Goal: Task Accomplishment & Management: Complete application form

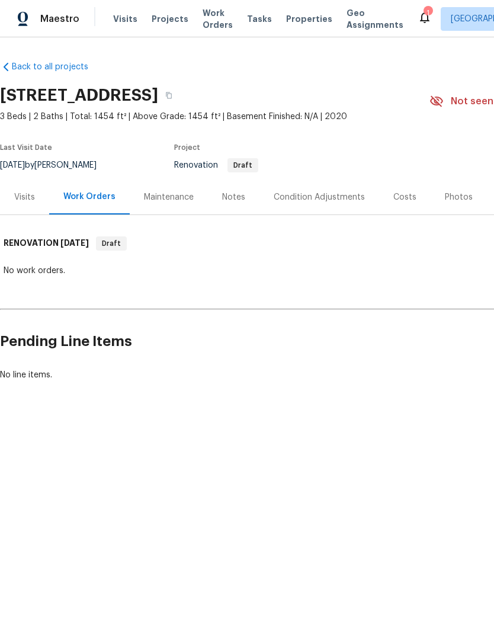
click at [330, 197] on div "Condition Adjustments" at bounding box center [319, 197] width 91 height 12
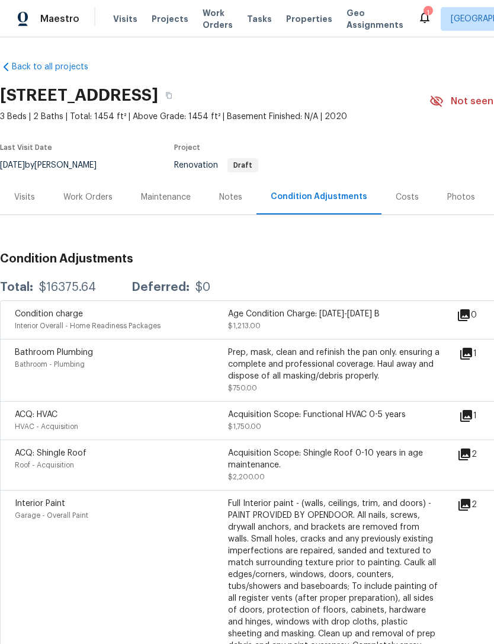
click at [472, 355] on icon at bounding box center [466, 354] width 12 height 12
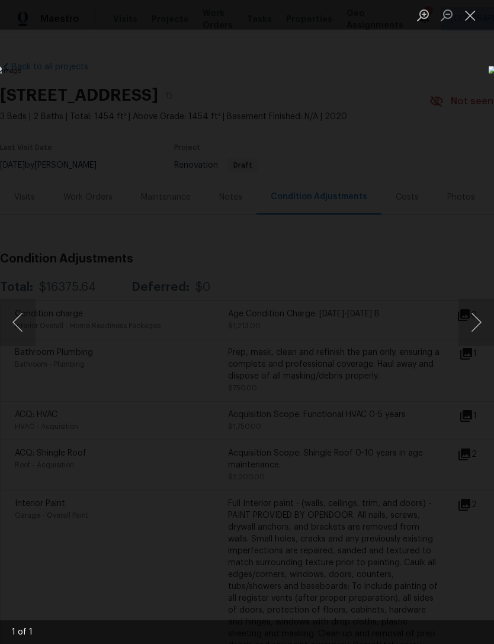
click at [463, 17] on button "Close lightbox" at bounding box center [470, 15] width 24 height 21
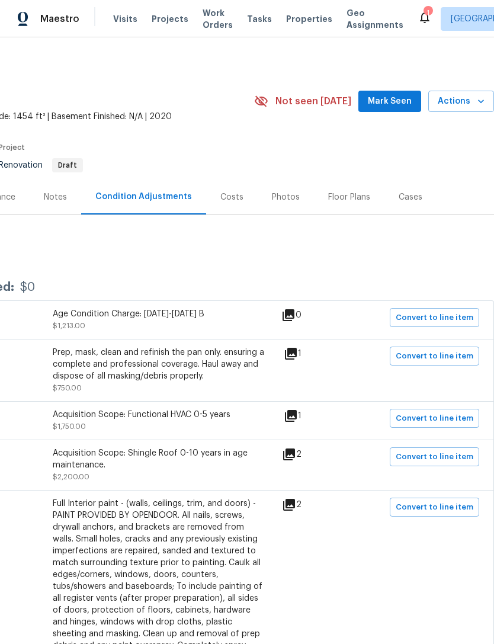
scroll to position [0, 175]
click at [436, 359] on span "Convert to line item" at bounding box center [435, 356] width 78 height 14
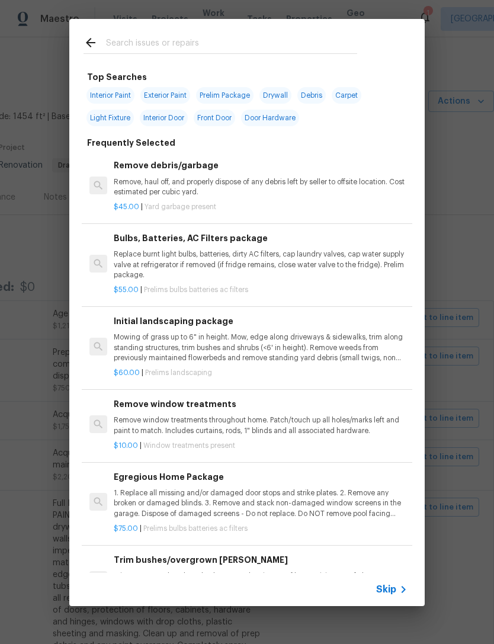
click at [391, 589] on span "Skip" at bounding box center [386, 589] width 20 height 12
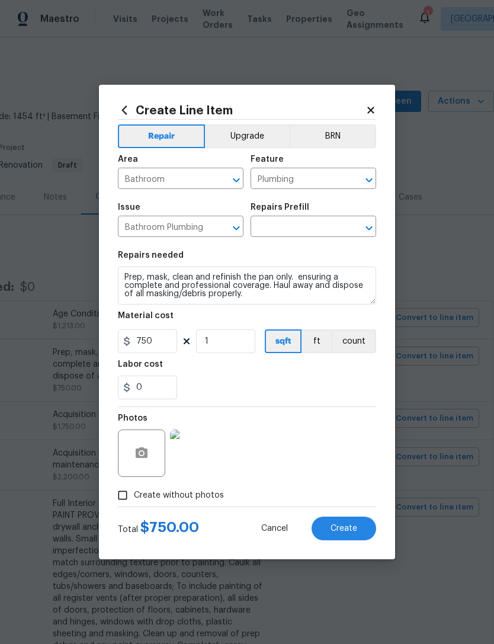
click at [310, 225] on input "text" at bounding box center [296, 228] width 92 height 18
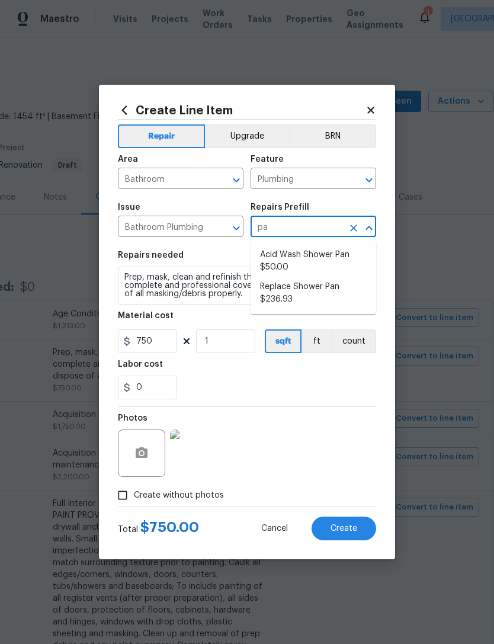
type input "p"
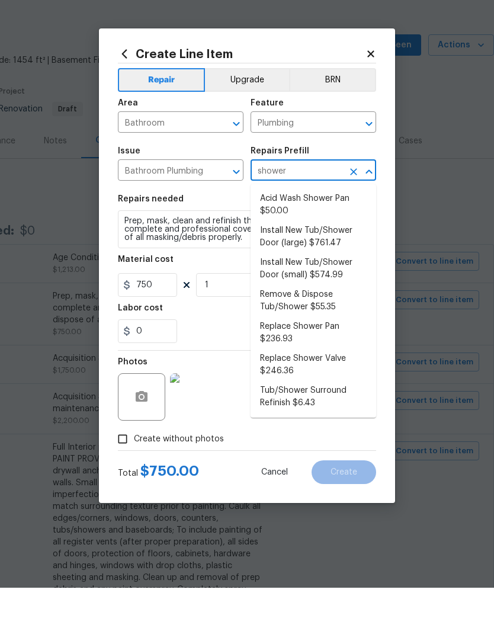
click at [323, 437] on li "Tub/Shower Surround Refinish $6.43" at bounding box center [313, 453] width 126 height 32
type input "Tub/Shower Surround Refinish $6.43"
type textarea "Prep, mask, clean and refinish the tub/shower tile surround both all sides ensu…"
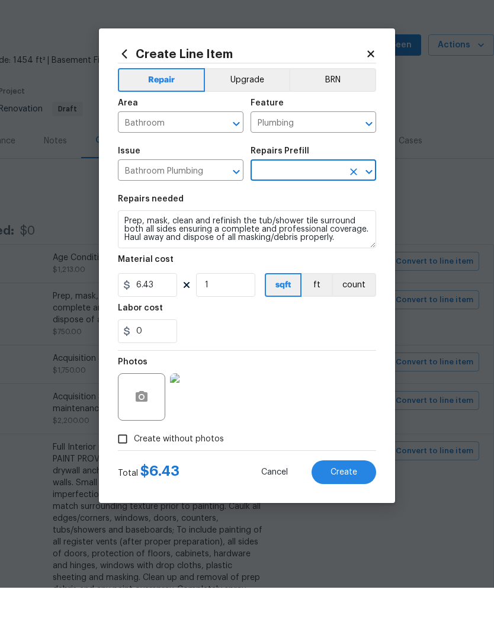
type input "Tub/Shower Surround Refinish $6.43"
type input "6.43"
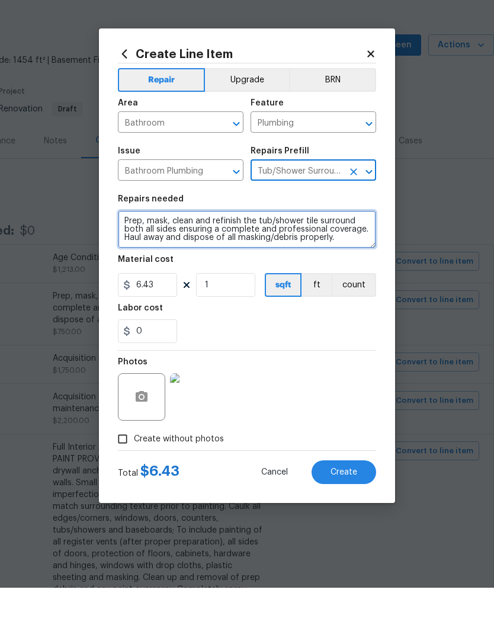
click at [359, 266] on textarea "Prep, mask, clean and refinish the tub/shower tile surround both all sides ensu…" at bounding box center [247, 285] width 258 height 38
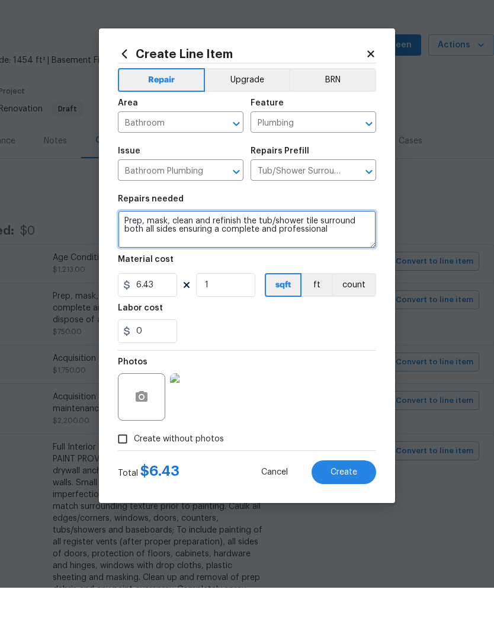
click at [361, 266] on textarea "Prep, mask, clean and refinish the tub/shower tile surround both all sides ensu…" at bounding box center [247, 285] width 258 height 38
type textarea "Prep, mask, clean and refinish the shower pan onlyboth all sides ensuring a com…"
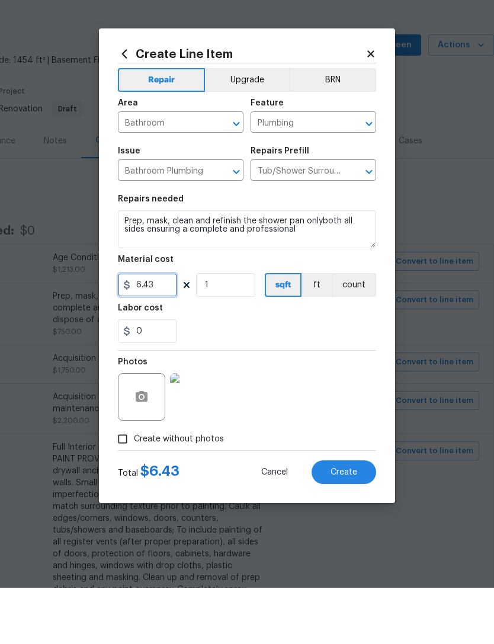
click at [165, 329] on input "6.43" at bounding box center [147, 341] width 59 height 24
type input "300"
click at [301, 375] on div "0" at bounding box center [247, 387] width 258 height 24
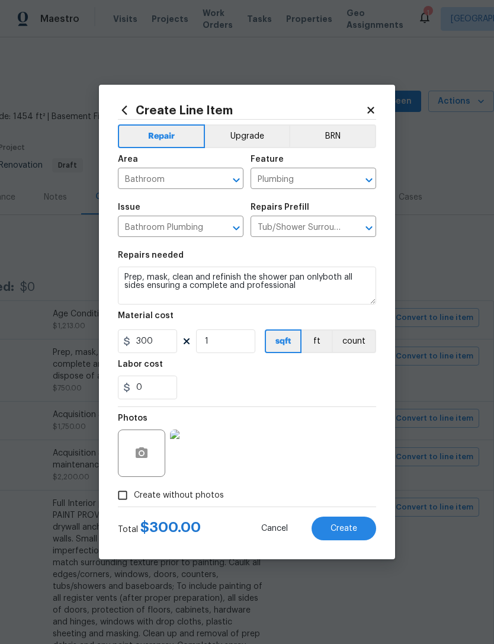
click at [342, 527] on span "Create" at bounding box center [343, 528] width 27 height 9
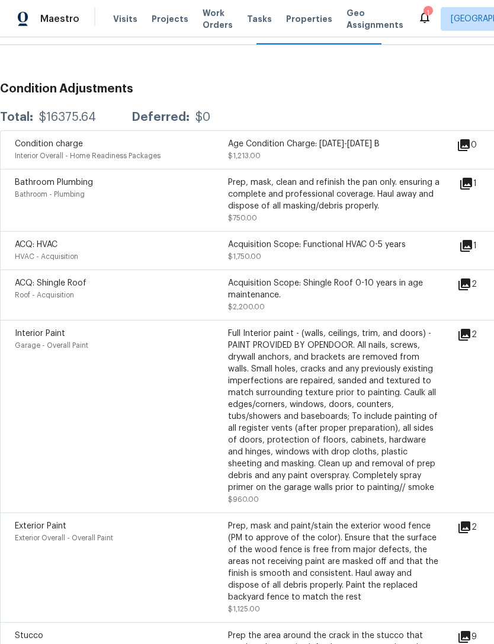
scroll to position [170, 0]
click at [470, 329] on icon at bounding box center [464, 335] width 12 height 12
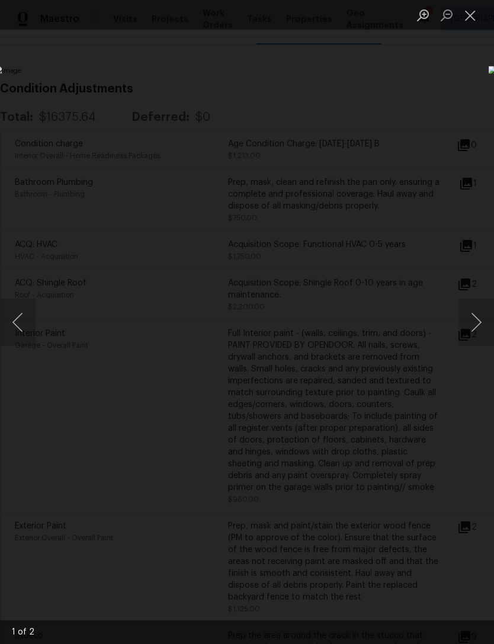
click at [470, 10] on button "Close lightbox" at bounding box center [470, 15] width 24 height 21
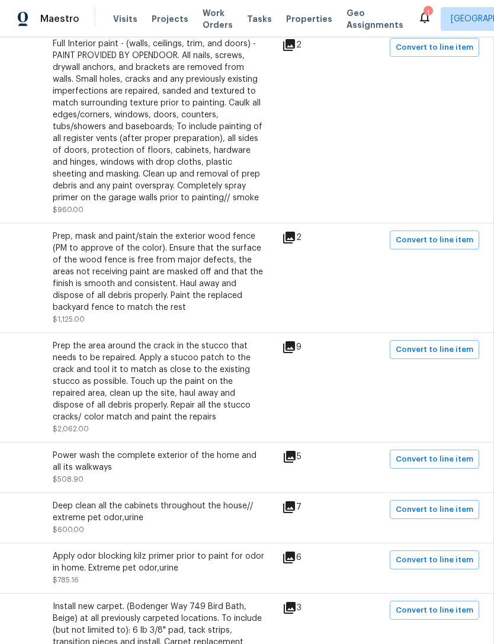
scroll to position [460, 175]
click at [442, 449] on button "Convert to line item" at bounding box center [434, 458] width 89 height 19
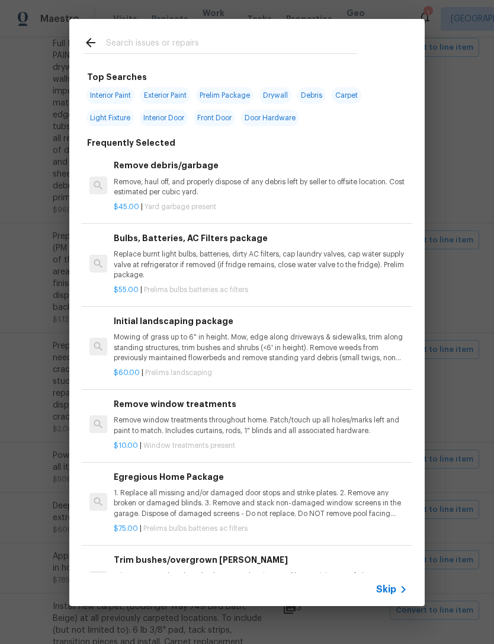
click at [383, 583] on span "Skip" at bounding box center [386, 589] width 20 height 12
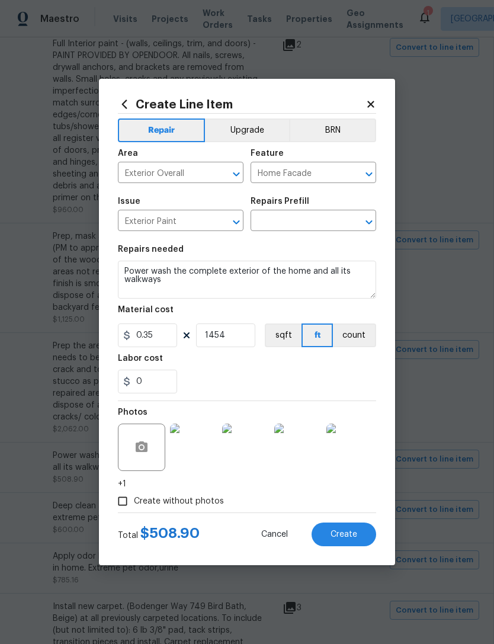
click at [293, 220] on input "text" at bounding box center [296, 222] width 92 height 18
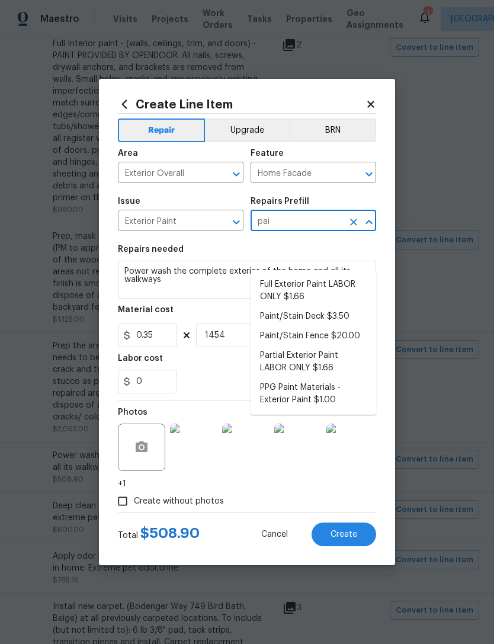
scroll to position [34, 0]
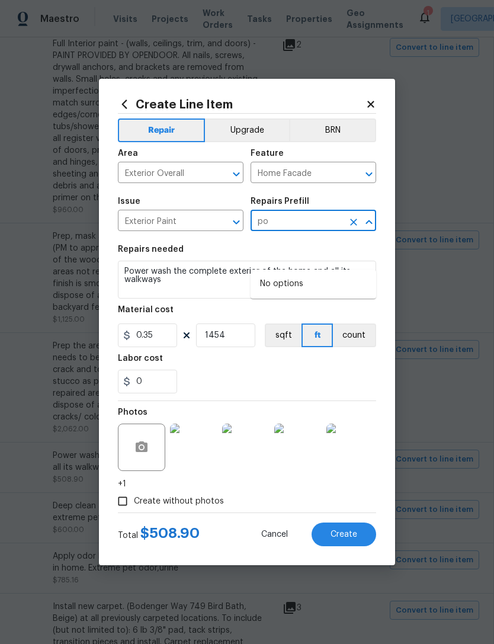
type input "p"
type input "o"
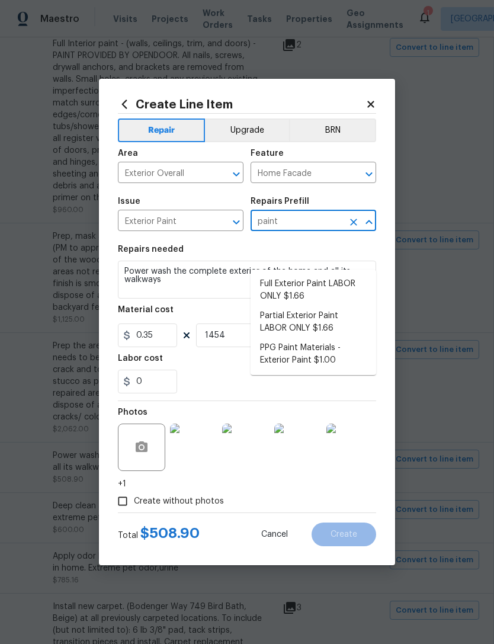
type input "paint"
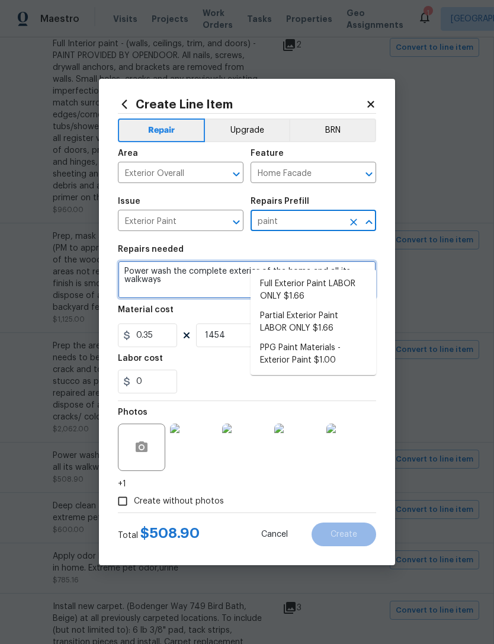
click at [196, 274] on textarea "Power wash the complete exterior of the home and all its walkways" at bounding box center [247, 280] width 258 height 38
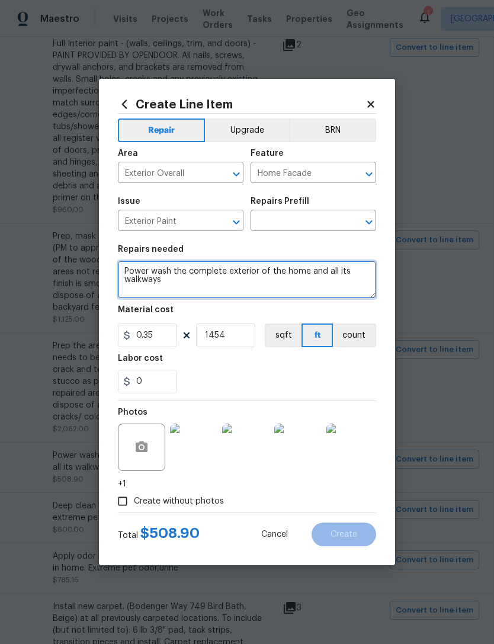
click at [196, 273] on textarea "Power wash the complete exterior of the home and all its walkways" at bounding box center [247, 280] width 258 height 38
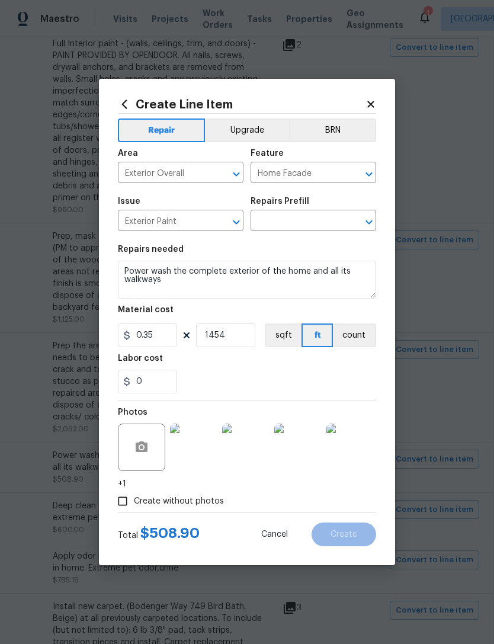
click at [313, 224] on input "text" at bounding box center [296, 222] width 92 height 18
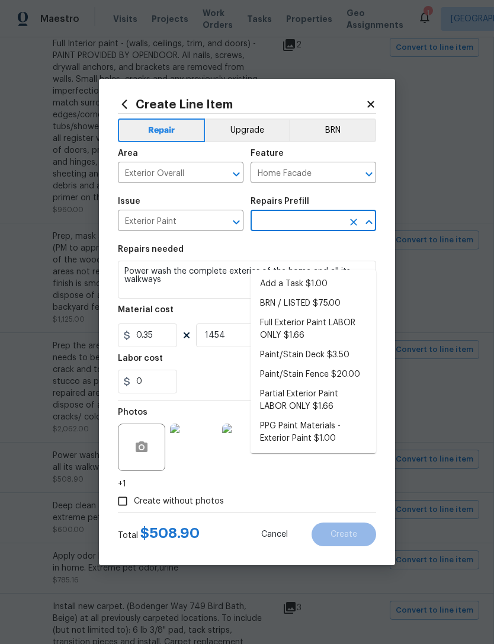
click at [310, 274] on li "Add a Task $1.00" at bounding box center [313, 284] width 126 height 20
type input "Add a Task $1.00"
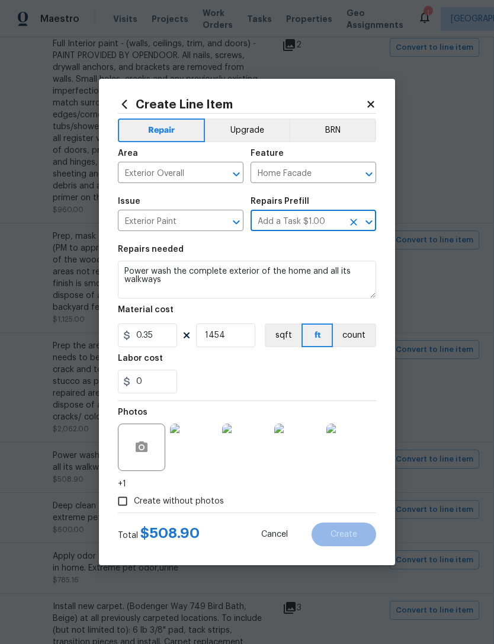
type input "Overall Paint"
type textarea "HPM to detail"
type input "Add a Task $1.00"
type input "1"
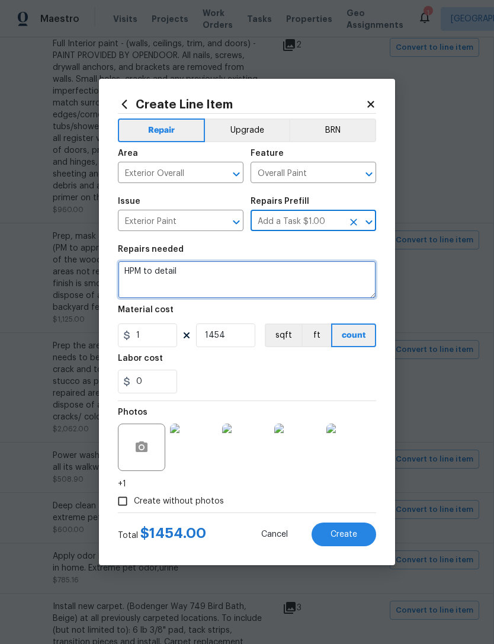
click at [190, 272] on textarea "HPM to detail" at bounding box center [247, 280] width 258 height 38
type textarea "H"
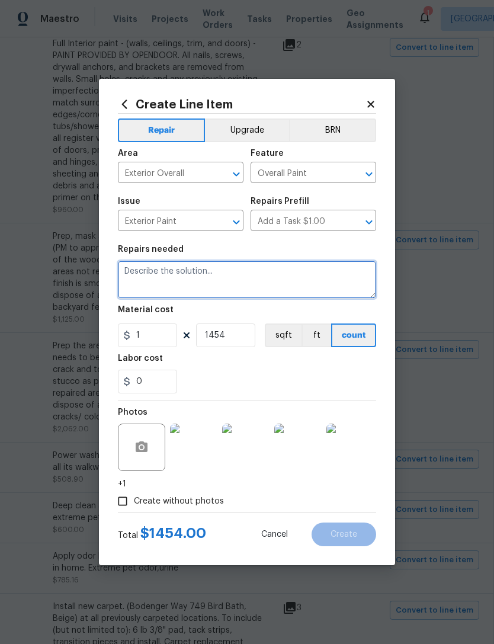
click at [223, 275] on textarea at bounding box center [247, 280] width 258 height 38
paste textarea "Power wash the complete exterior of the home and all its walkways"
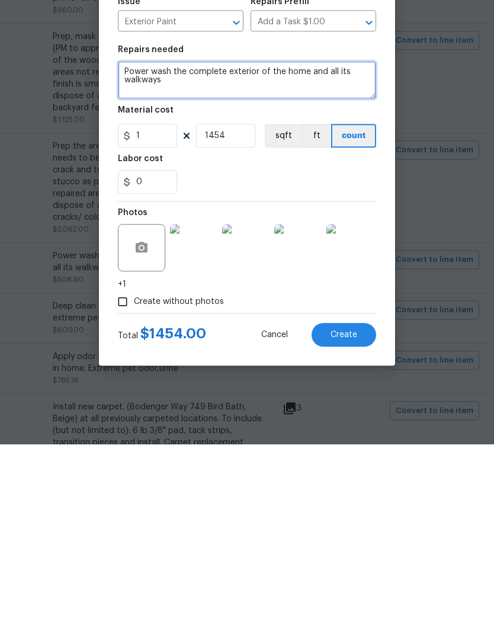
scroll to position [38, 0]
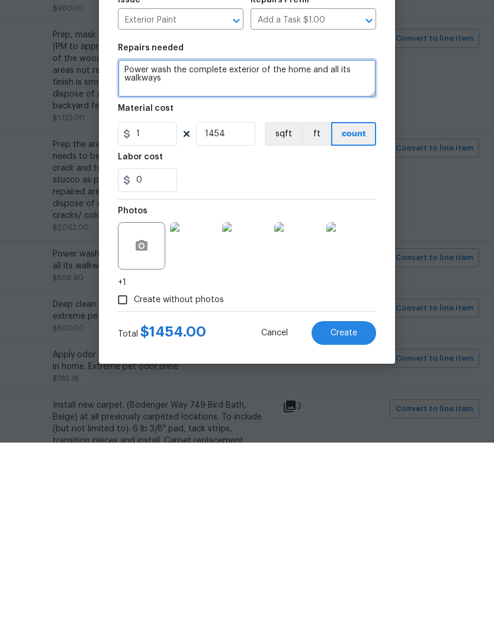
type textarea "Power wash the complete exterior of the home and all its walkways"
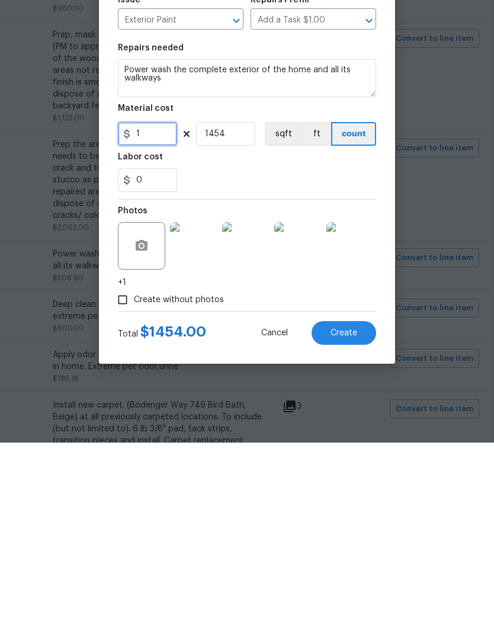
click at [162, 323] on input "1" at bounding box center [147, 335] width 59 height 24
type input "250"
click at [232, 323] on input "1454" at bounding box center [225, 335] width 59 height 24
type input "1"
click at [290, 370] on div "0" at bounding box center [247, 382] width 258 height 24
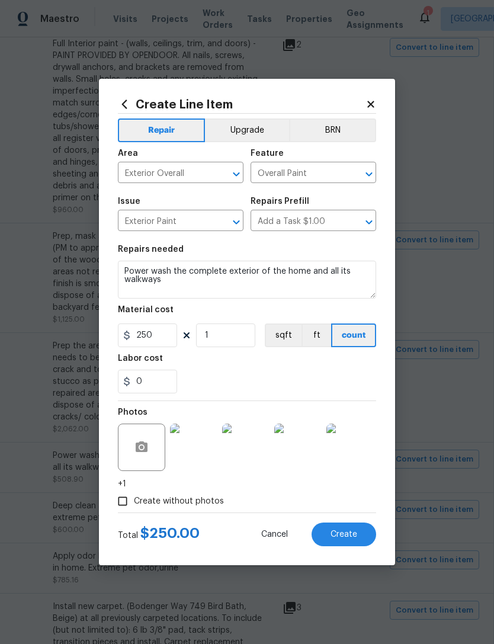
click at [354, 525] on button "Create" at bounding box center [343, 534] width 65 height 24
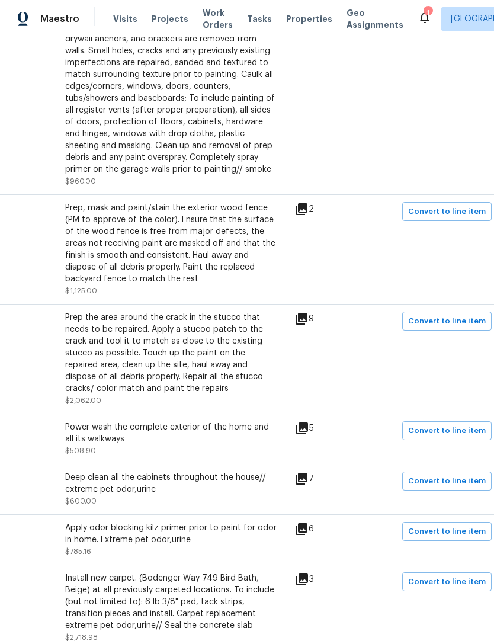
scroll to position [489, 161]
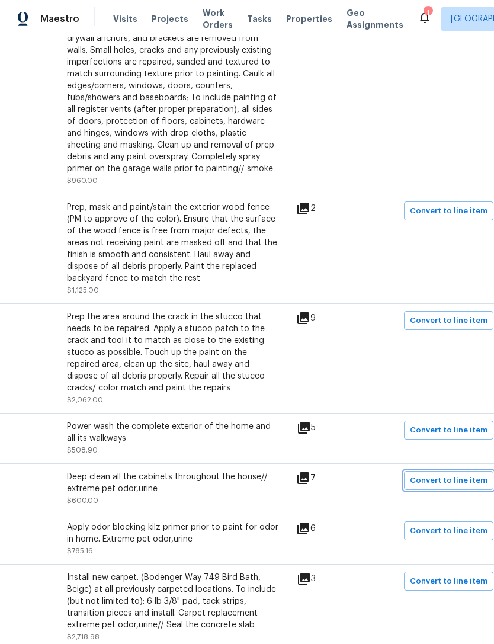
click at [457, 474] on span "Convert to line item" at bounding box center [449, 481] width 78 height 14
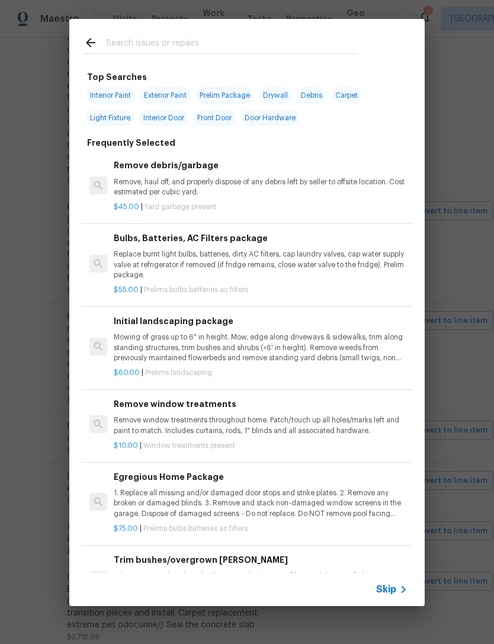
click at [388, 588] on span "Skip" at bounding box center [386, 589] width 20 height 12
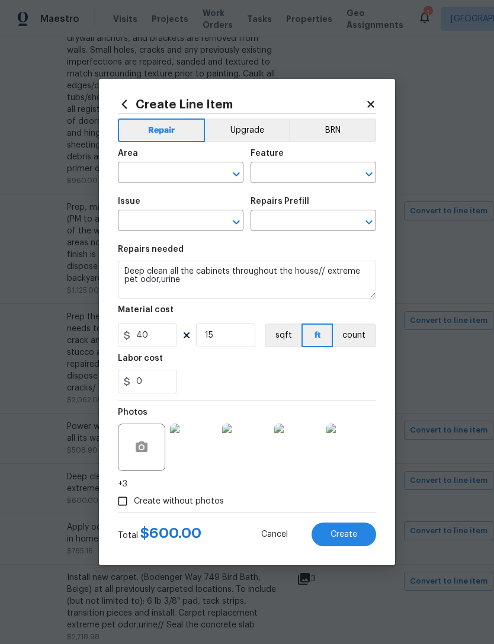
type input "Interior Overall"
type input "Cabinets"
type input "Kitchen Cabinets"
click at [295, 216] on input "text" at bounding box center [296, 222] width 92 height 18
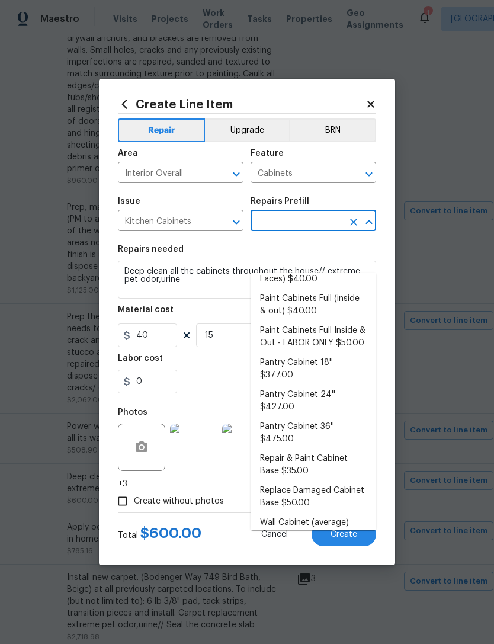
scroll to position [238, 0]
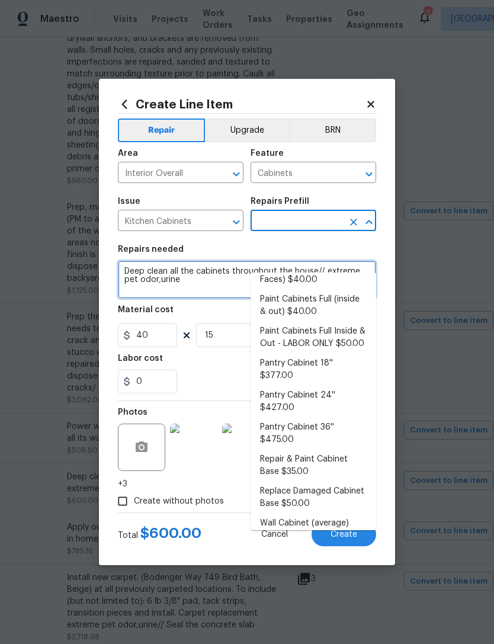
click at [165, 276] on textarea "Deep clean all the cabinets throughout the house// extreme pet odor,urine" at bounding box center [247, 280] width 258 height 38
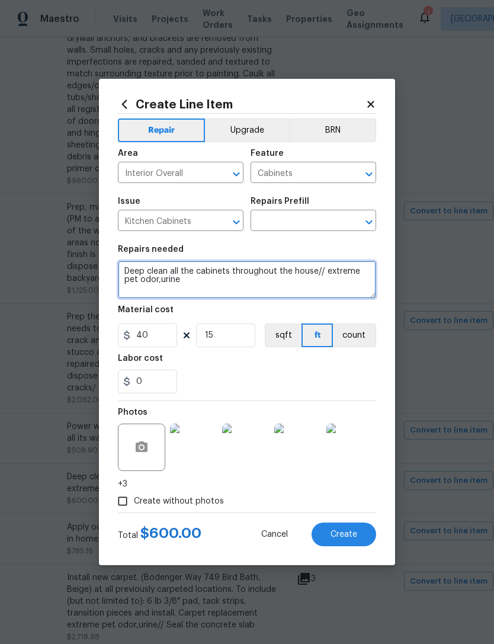
click at [221, 278] on textarea "Deep clean all the cabinets throughout the house// extreme pet odor,urine" at bounding box center [247, 280] width 258 height 38
click at [371, 229] on icon "Open" at bounding box center [369, 222] width 14 height 14
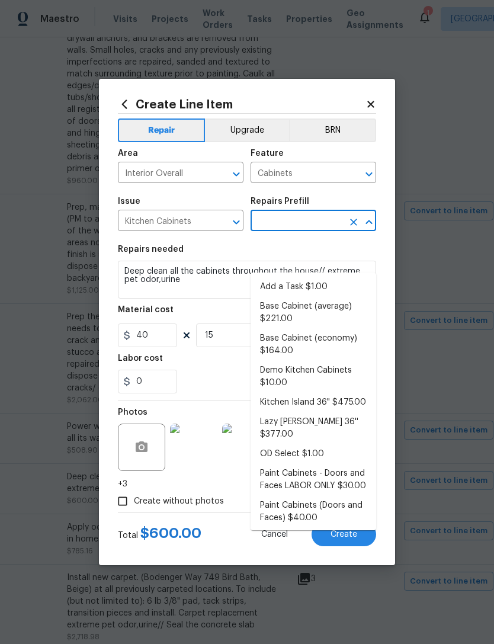
scroll to position [0, 0]
click at [308, 277] on li "Add a Task $1.00" at bounding box center [313, 287] width 126 height 20
type input "Add a Task $1.00"
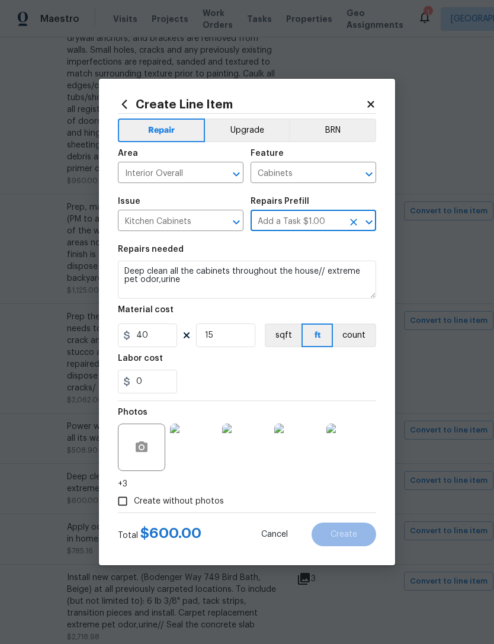
type textarea "HPM to detail"
type input "Add a Task $1.00"
type input "1"
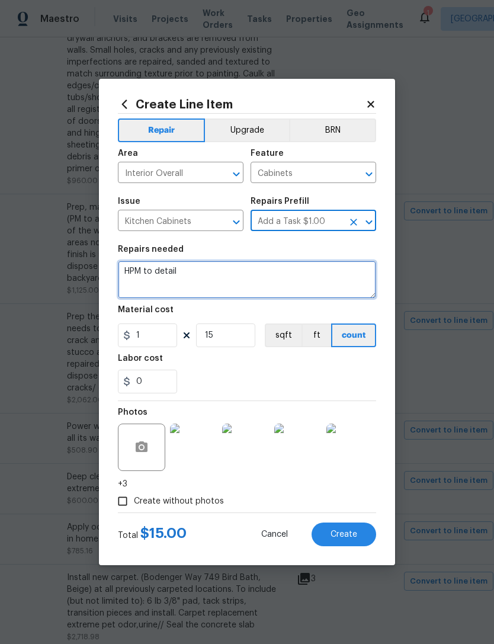
click at [211, 278] on textarea "HPM to detail" at bounding box center [247, 280] width 258 height 38
type textarea "H"
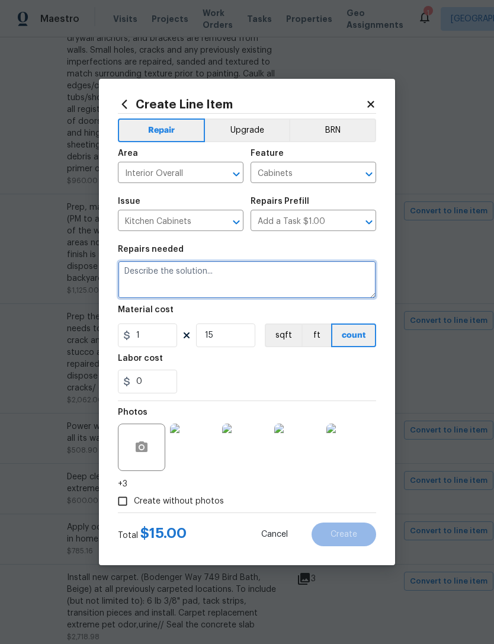
click at [214, 274] on textarea at bounding box center [247, 280] width 258 height 38
click at [165, 282] on textarea at bounding box center [247, 280] width 258 height 38
click at [178, 287] on textarea at bounding box center [247, 280] width 258 height 38
paste textarea "Deep clean all the cabinets throughout the house// extreme pet odor,urine"
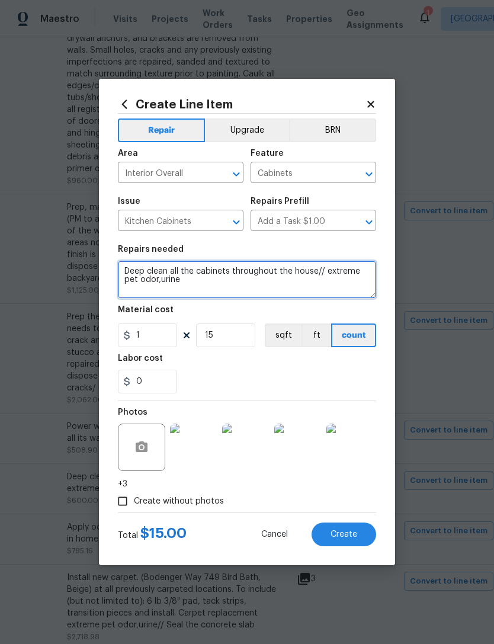
type textarea "Deep clean all the cabinets throughout the house// extreme pet odor,urine"
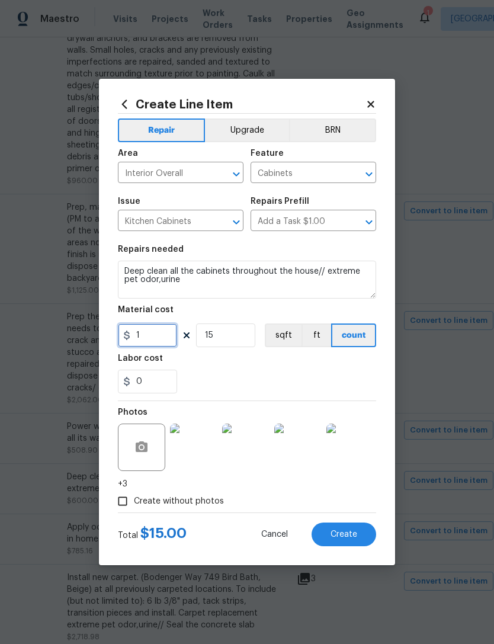
click at [153, 338] on input "1" at bounding box center [147, 335] width 59 height 24
type input "40"
click at [246, 377] on div "0" at bounding box center [247, 382] width 258 height 24
click at [242, 340] on input "15" at bounding box center [225, 335] width 59 height 24
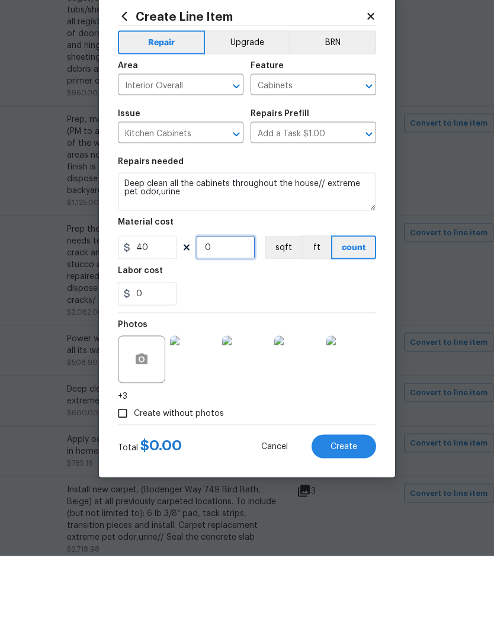
type input "9"
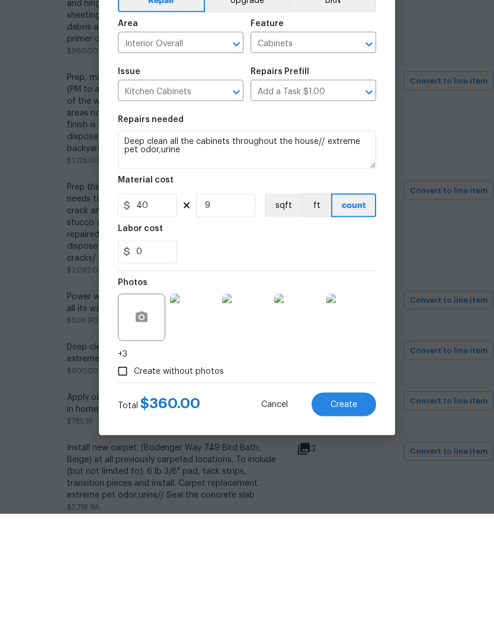
click at [345, 522] on button "Create" at bounding box center [343, 534] width 65 height 24
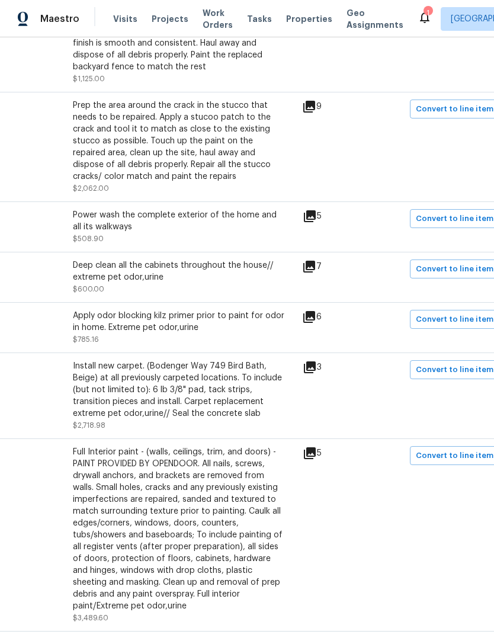
scroll to position [713, 149]
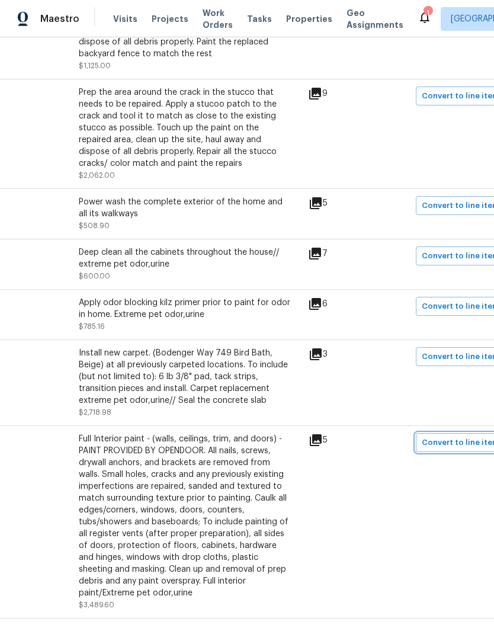
click at [468, 436] on span "Convert to line item" at bounding box center [461, 443] width 78 height 14
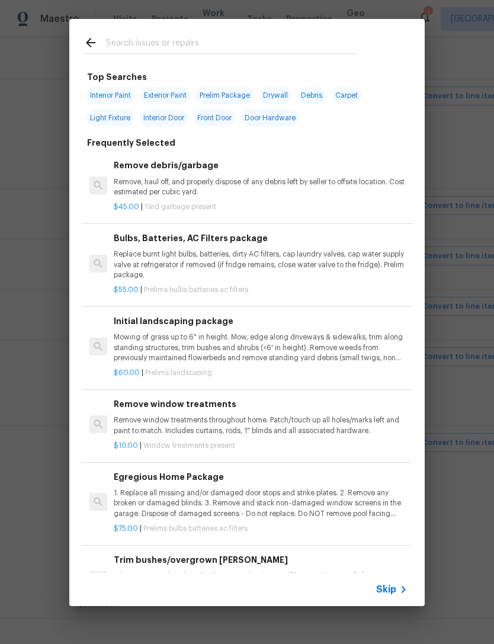
click at [392, 587] on span "Skip" at bounding box center [386, 589] width 20 height 12
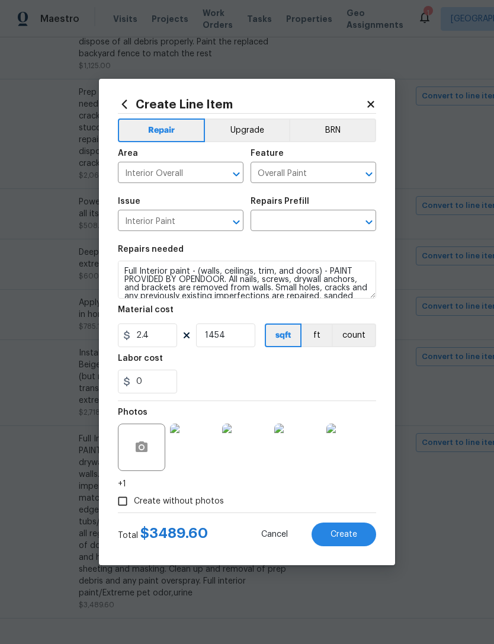
click at [307, 220] on input "text" at bounding box center [296, 222] width 92 height 18
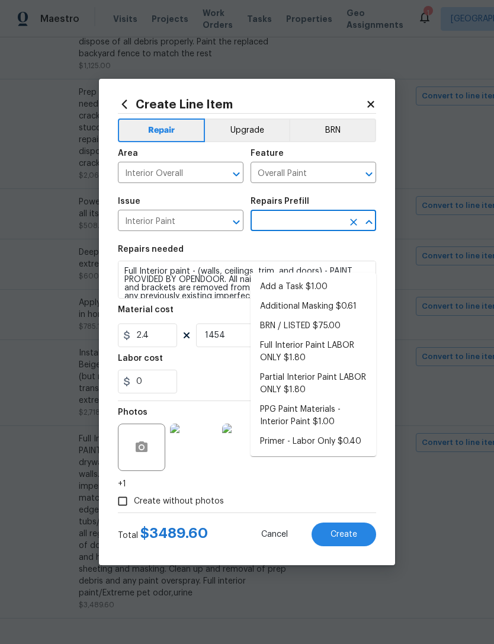
click at [346, 336] on li "Full Interior Paint LABOR ONLY $1.80" at bounding box center [313, 352] width 126 height 32
type input "Full Interior Paint LABOR ONLY $1.80"
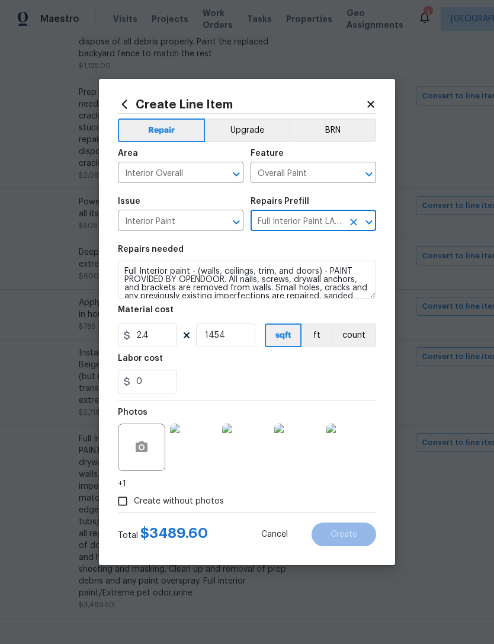
type textarea "Full Interior paint - (walls, ceilings, trim, and doors) - PAINT PROVIDED BY OP…"
type input "Full Interior Paint LABOR ONLY $1.80"
type input "1.8"
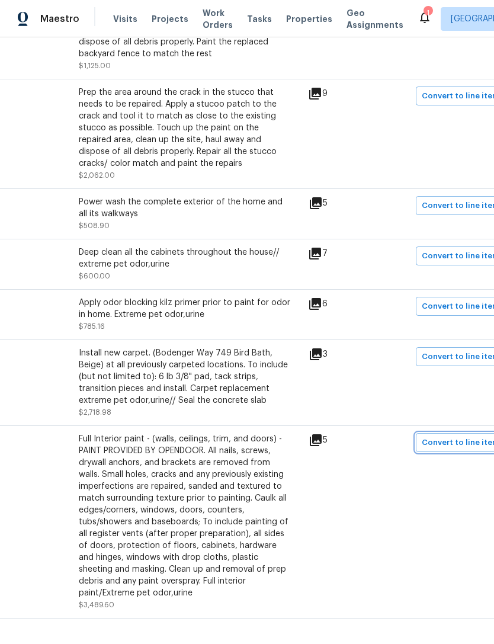
click at [461, 445] on span "Convert to line item" at bounding box center [461, 443] width 78 height 14
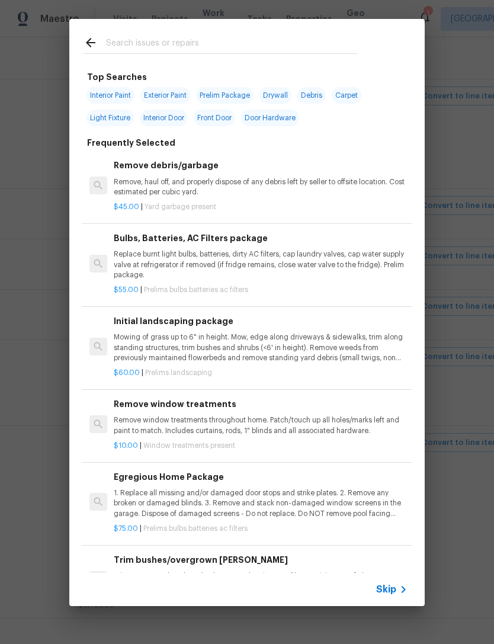
click at [388, 587] on span "Skip" at bounding box center [386, 589] width 20 height 12
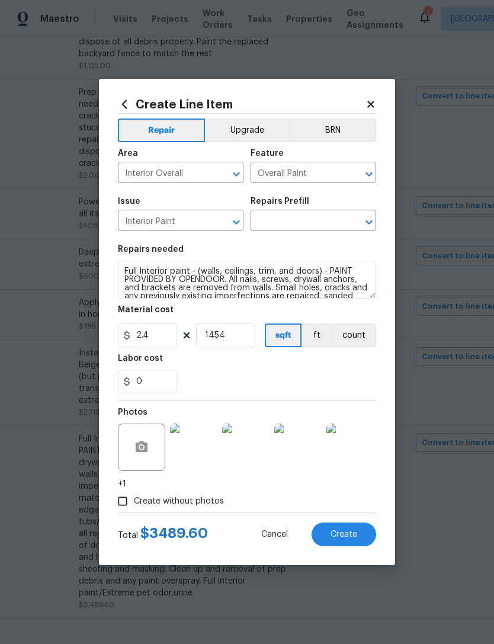
click at [294, 216] on input "text" at bounding box center [296, 222] width 92 height 18
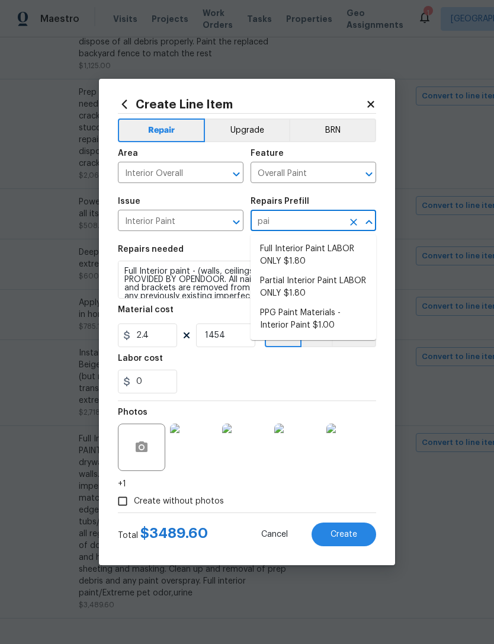
click at [302, 252] on li "Full Interior Paint LABOR ONLY $1.80" at bounding box center [313, 255] width 126 height 32
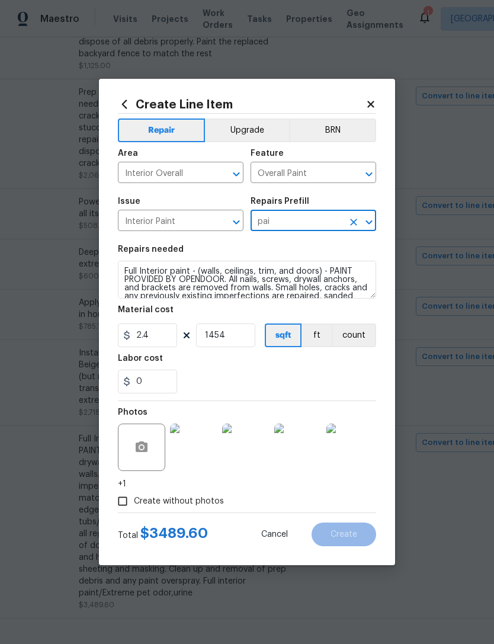
type input "Full Interior Paint LABOR ONLY $1.80"
type textarea "Full Interior paint - (walls, ceilings, trim, and doors) - PAINT PROVIDED BY OP…"
type input "Full Interior Paint LABOR ONLY $1.80"
type input "1.8"
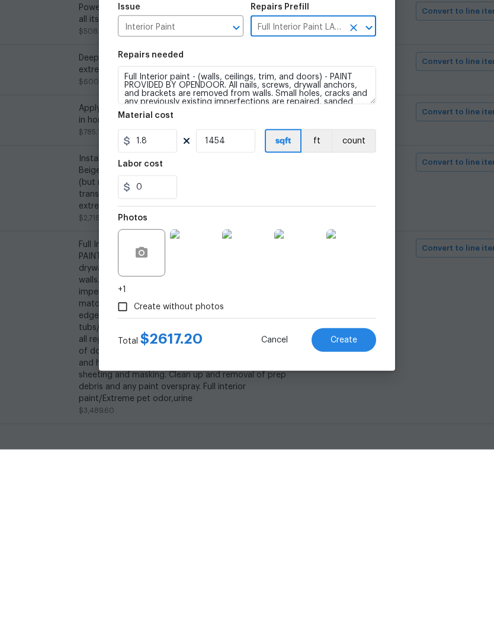
scroll to position [38, 0]
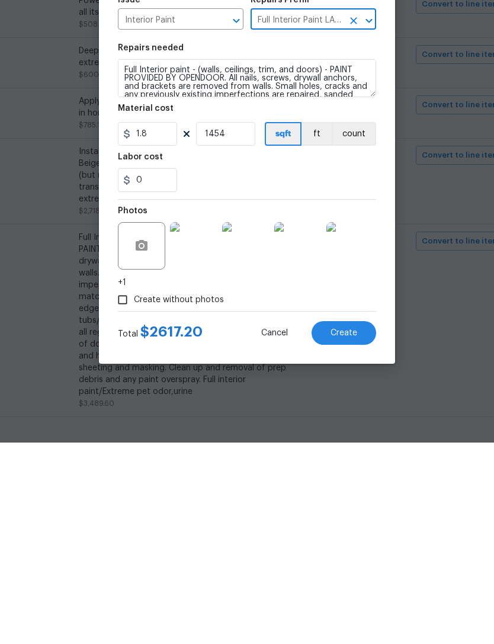
click at [354, 522] on button "Create" at bounding box center [343, 534] width 65 height 24
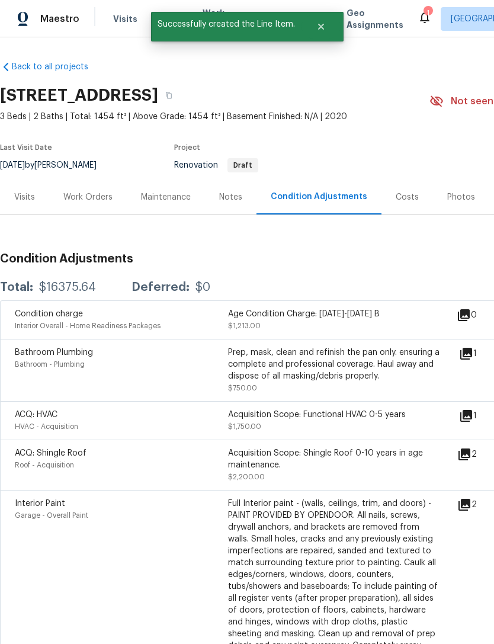
scroll to position [0, 0]
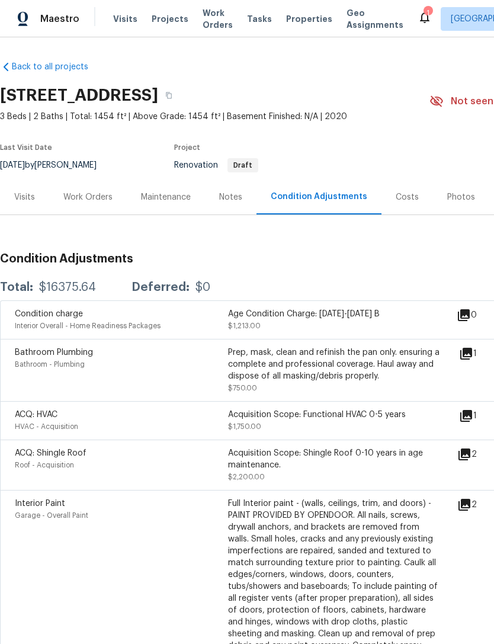
click at [97, 191] on div "Work Orders" at bounding box center [87, 197] width 49 height 12
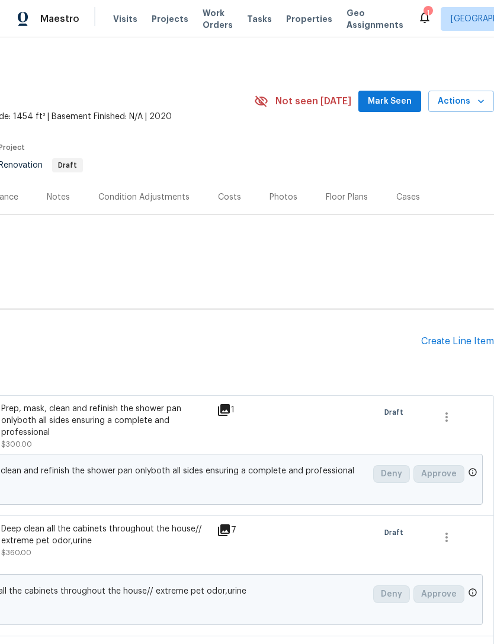
scroll to position [0, 175]
click at [449, 336] on div "Create Line Item" at bounding box center [457, 341] width 73 height 11
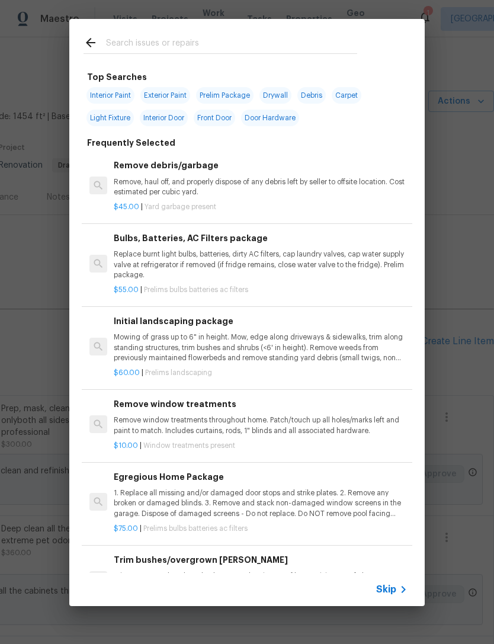
click at [154, 37] on input "text" at bounding box center [231, 45] width 251 height 18
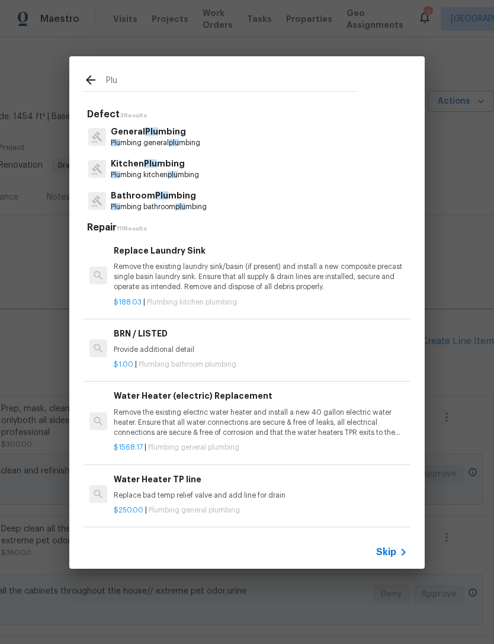
type input "Plum"
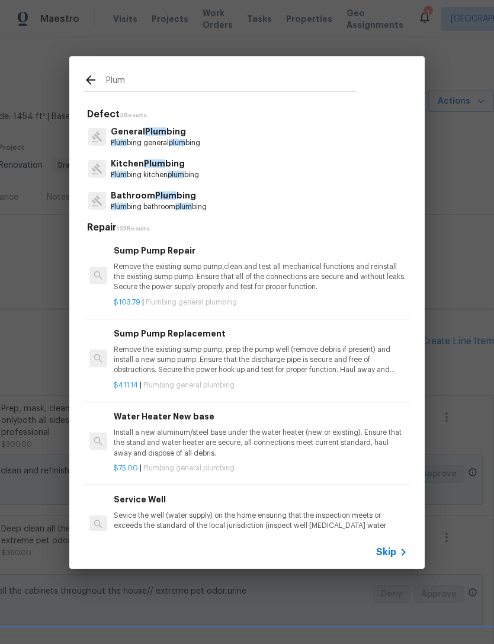
click at [160, 142] on p "Plum bing general plum bing" at bounding box center [155, 143] width 89 height 10
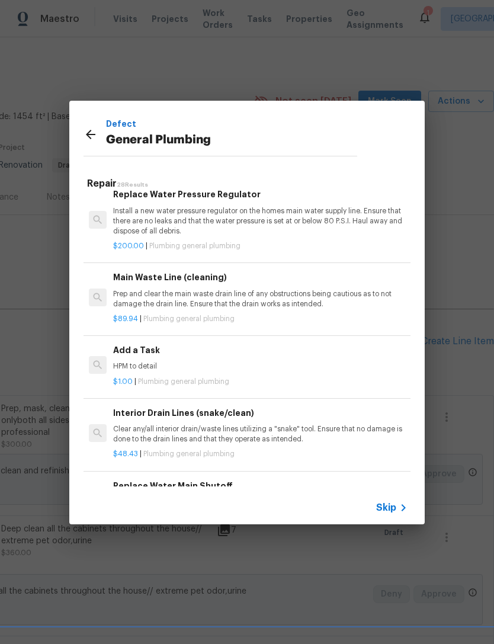
scroll to position [1271, 1]
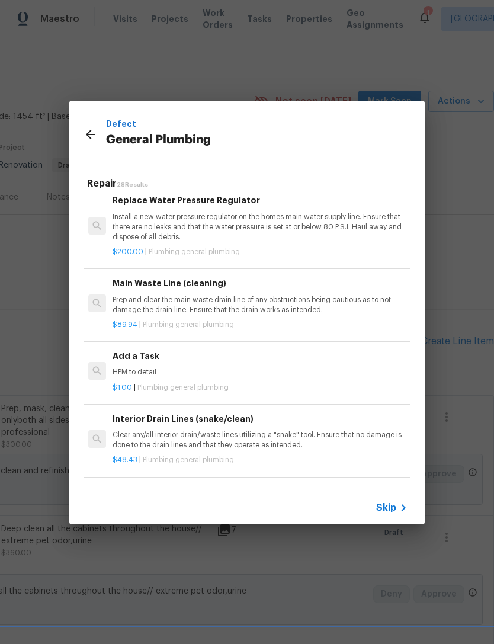
click at [157, 367] on p "HPM to detail" at bounding box center [260, 372] width 294 height 10
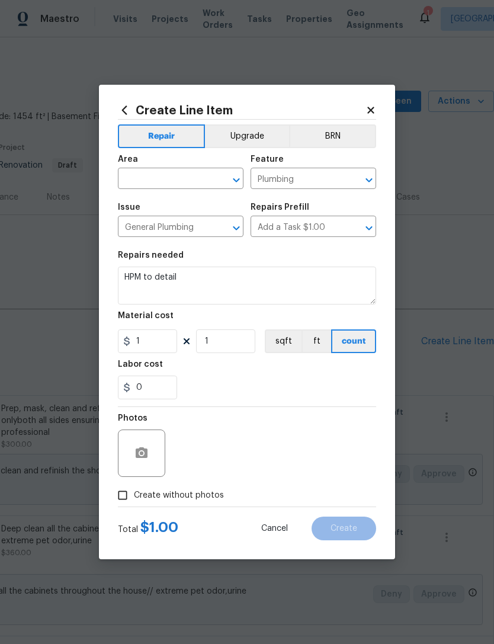
click at [169, 181] on input "text" at bounding box center [164, 180] width 92 height 18
click at [149, 212] on li "Kitchen" at bounding box center [181, 206] width 126 height 20
type input "Kitchen"
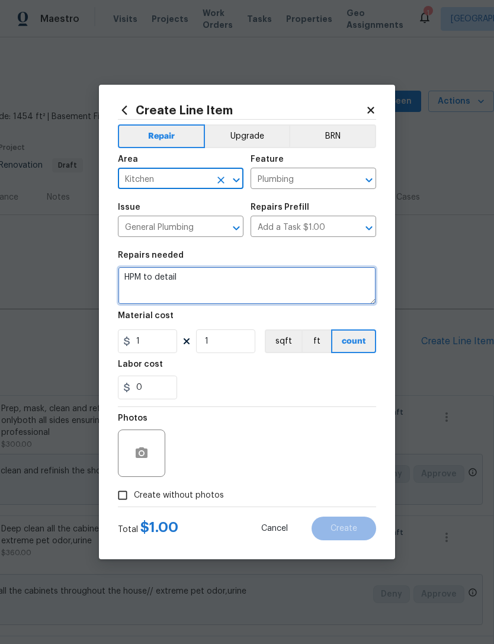
click at [216, 282] on textarea "HPM to detail" at bounding box center [247, 285] width 258 height 38
type textarea "H"
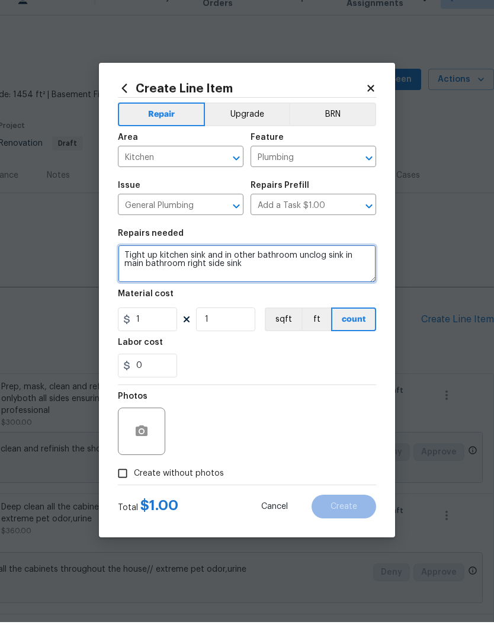
type textarea "Tight up kitchen sink and in other bathroom unclog sink in main bathroom right …"
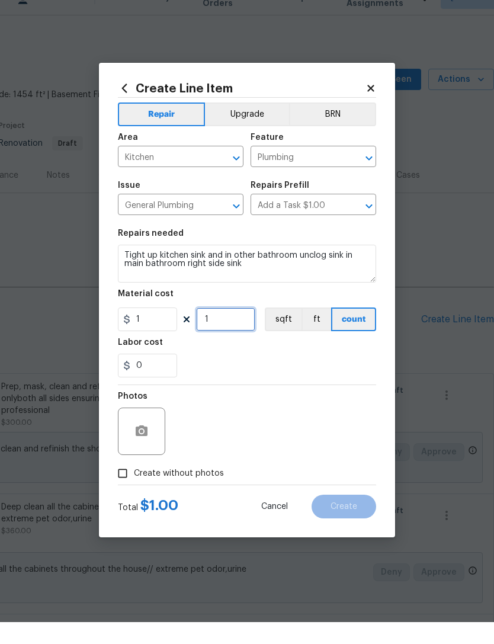
click at [245, 329] on input "1" at bounding box center [225, 341] width 59 height 24
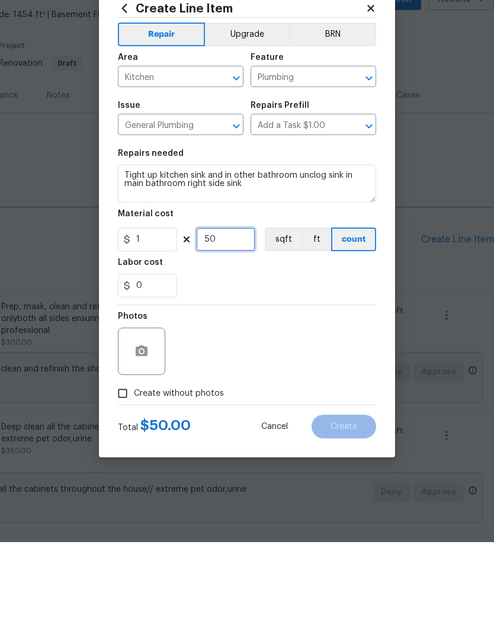
type input "50"
click at [125, 484] on input "Create without photos" at bounding box center [122, 495] width 23 height 23
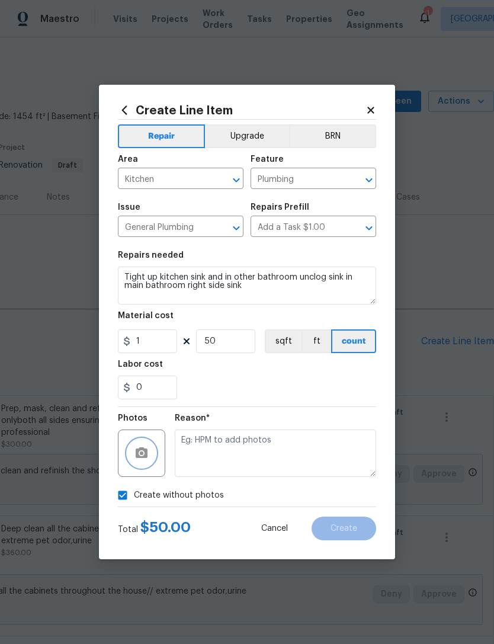
click at [145, 453] on icon "button" at bounding box center [142, 452] width 12 height 11
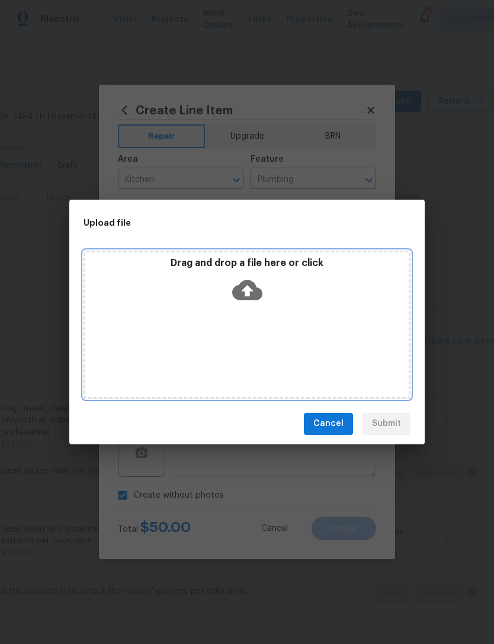
click at [252, 285] on icon at bounding box center [247, 290] width 30 height 20
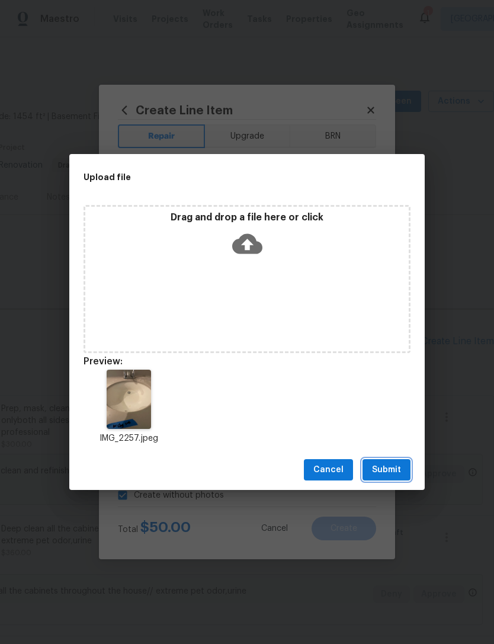
click at [393, 471] on span "Submit" at bounding box center [386, 470] width 29 height 15
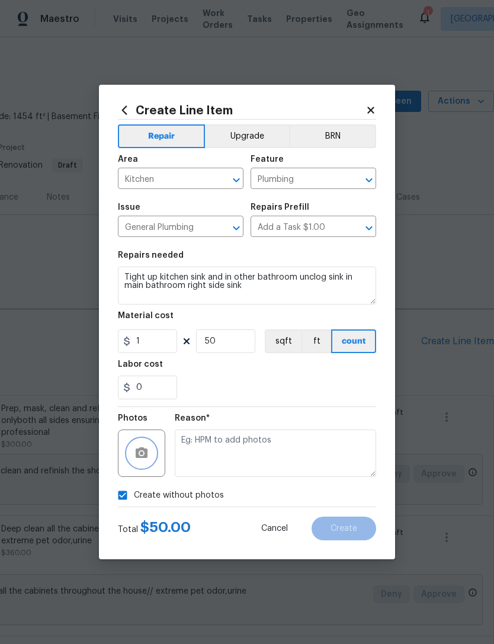
checkbox input "false"
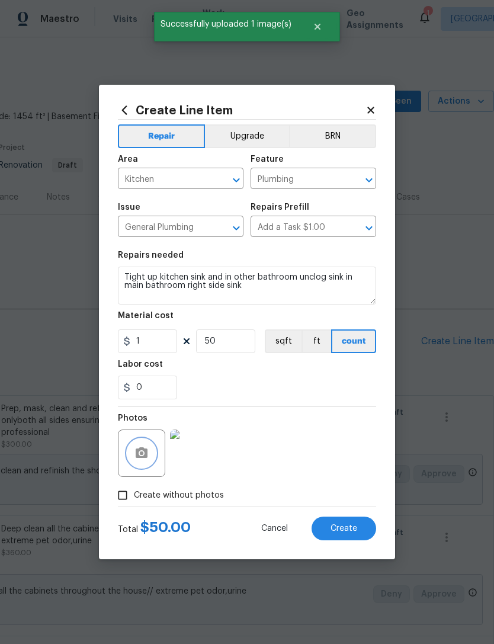
click at [138, 444] on button "button" at bounding box center [141, 453] width 28 height 28
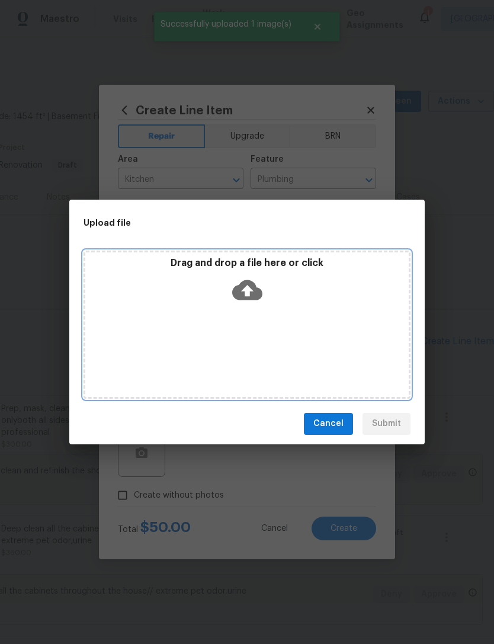
click at [253, 288] on icon at bounding box center [247, 290] width 30 height 20
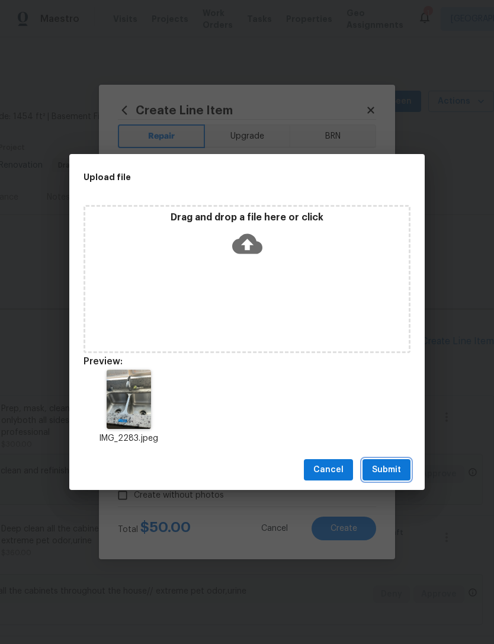
click at [390, 466] on span "Submit" at bounding box center [386, 470] width 29 height 15
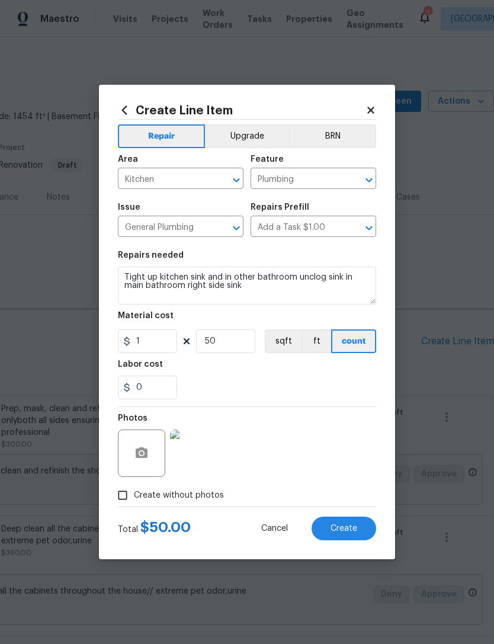
click at [353, 533] on span "Create" at bounding box center [343, 528] width 27 height 9
type input "0"
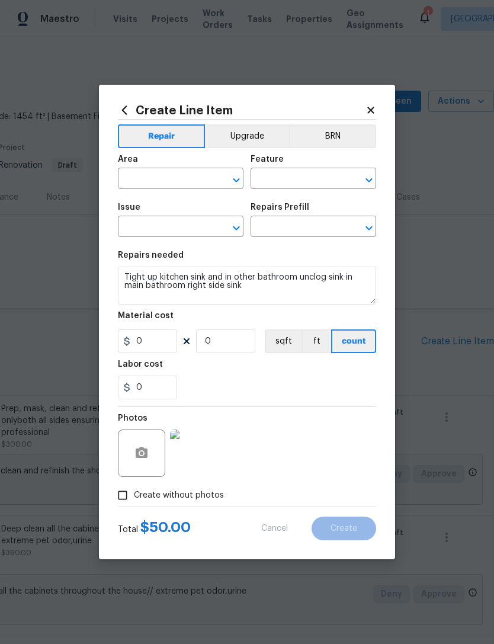
checkbox input "true"
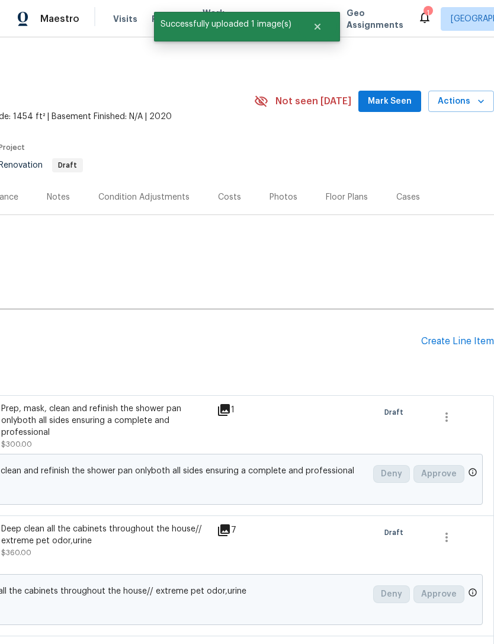
scroll to position [0, 175]
click at [458, 336] on div "Create Line Item" at bounding box center [457, 341] width 73 height 11
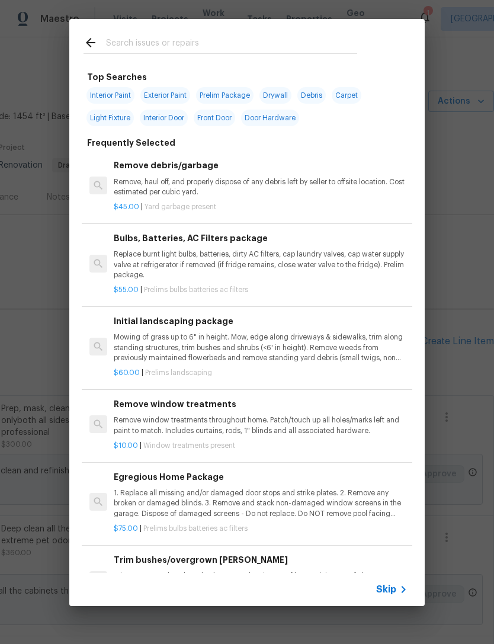
click at [158, 38] on input "text" at bounding box center [231, 45] width 251 height 18
type input "A"
click at [162, 250] on p "Replace burnt light bulbs, batteries, dirty AC filters, cap laundry valves, cap…" at bounding box center [261, 264] width 294 height 30
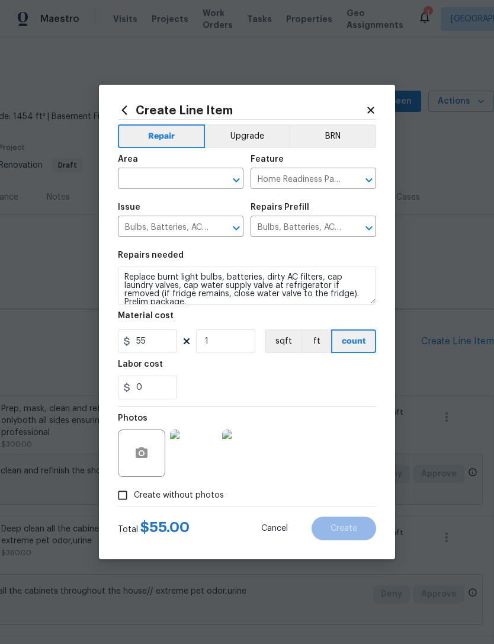
click at [172, 184] on input "text" at bounding box center [164, 180] width 92 height 18
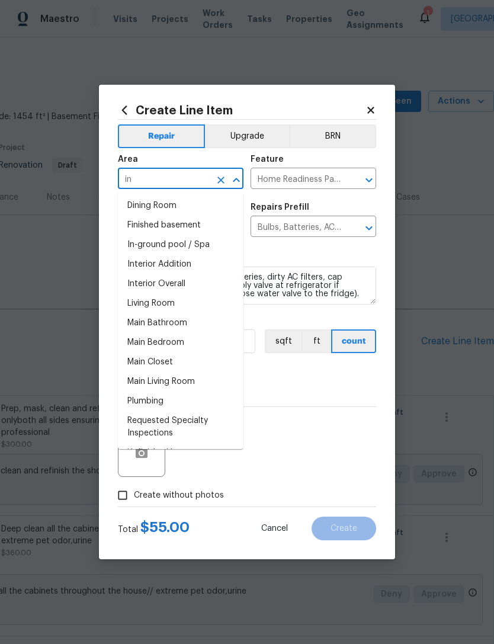
click at [136, 278] on li "Interior Overall" at bounding box center [181, 284] width 126 height 20
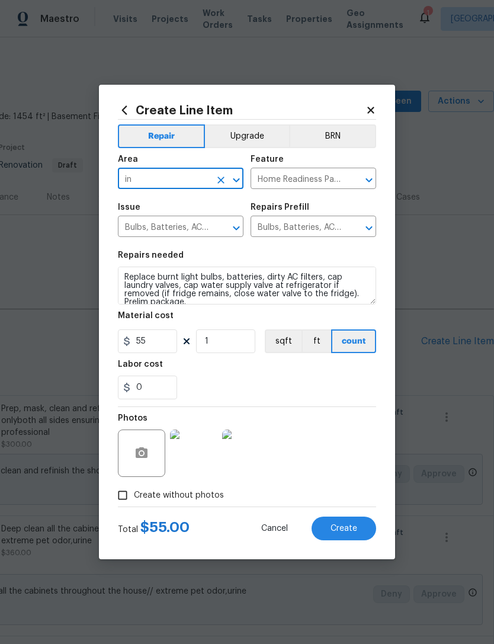
type input "Interior Overall"
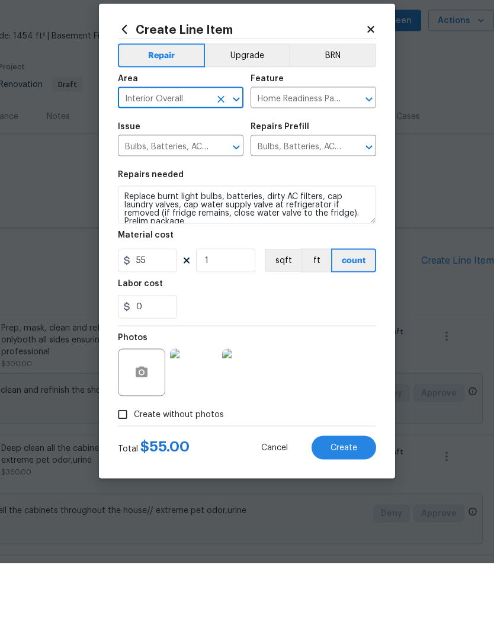
click at [201, 429] on img at bounding box center [193, 452] width 47 height 47
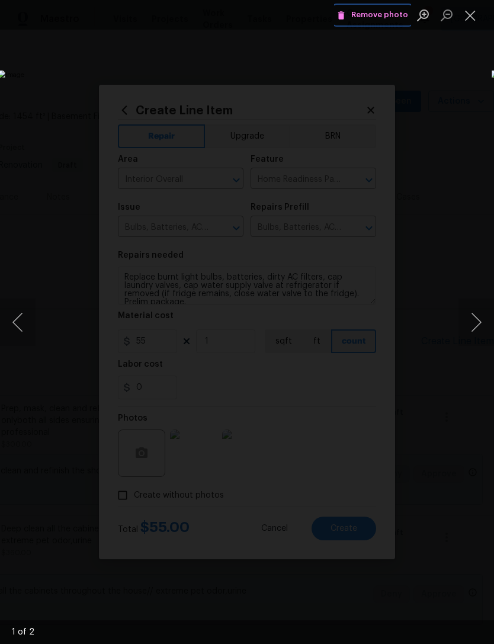
click at [386, 7] on button "Remove photo" at bounding box center [372, 15] width 77 height 18
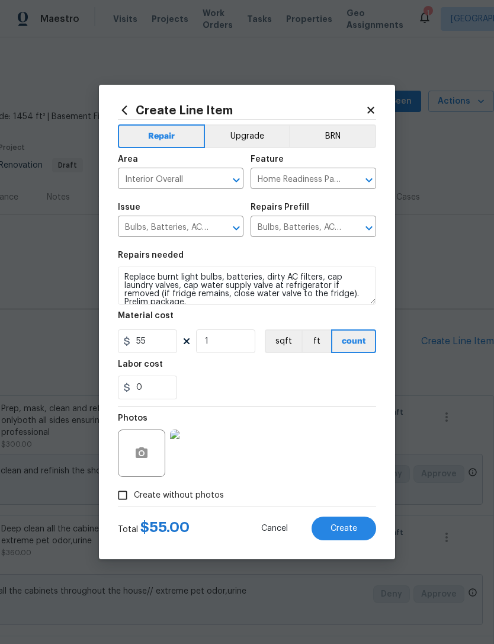
click at [194, 450] on img at bounding box center [193, 452] width 47 height 47
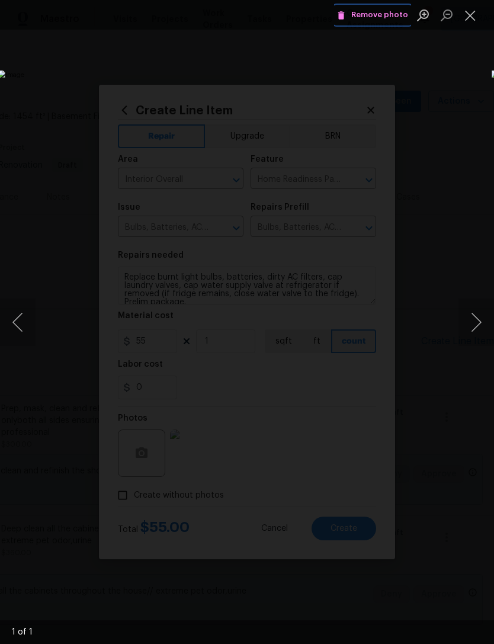
click at [381, 14] on span "Remove photo" at bounding box center [372, 15] width 71 height 14
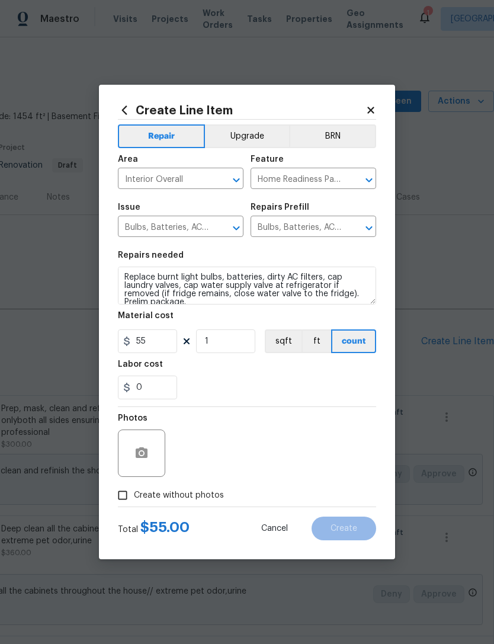
click at [132, 497] on input "Create without photos" at bounding box center [122, 495] width 23 height 23
checkbox input "true"
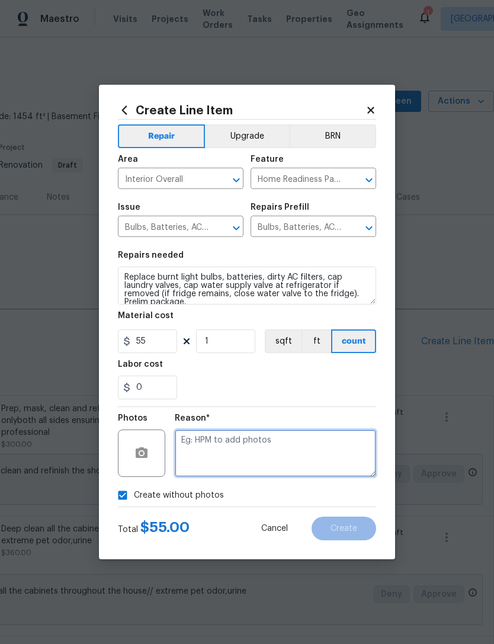
click at [254, 459] on textarea at bounding box center [275, 452] width 201 height 47
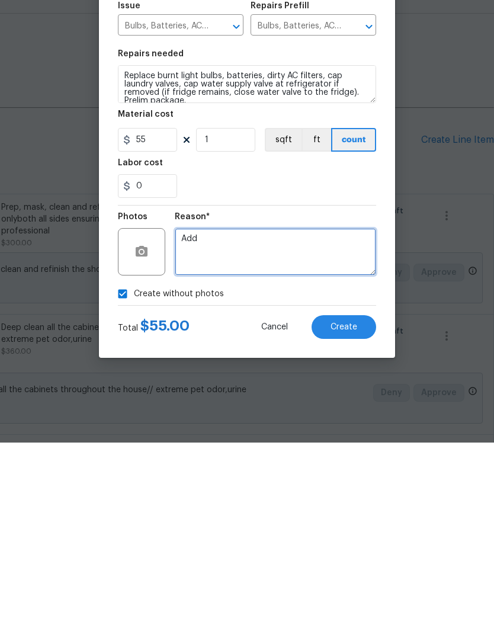
type textarea "Add"
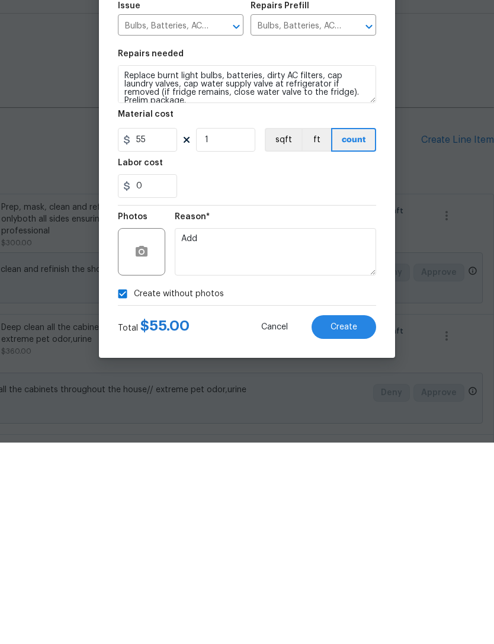
click at [352, 516] on button "Create" at bounding box center [343, 528] width 65 height 24
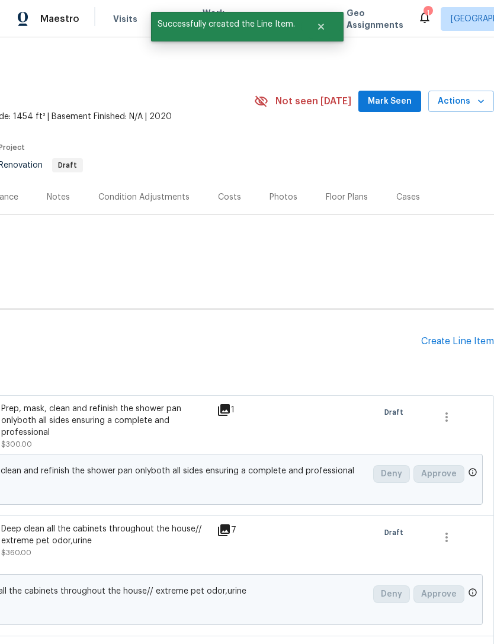
scroll to position [0, 0]
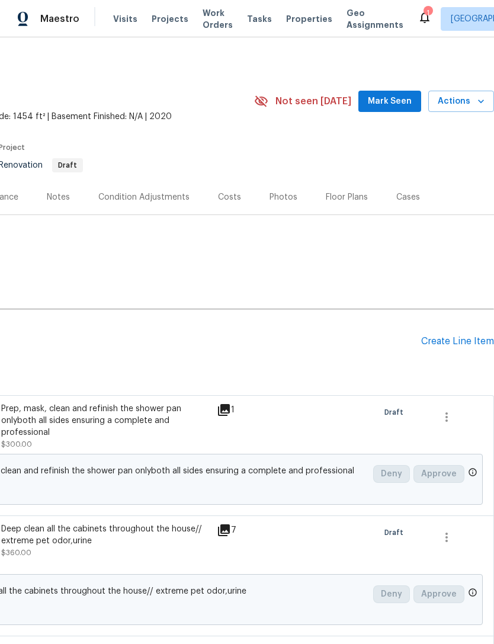
click at [165, 196] on div "Condition Adjustments" at bounding box center [143, 197] width 91 height 12
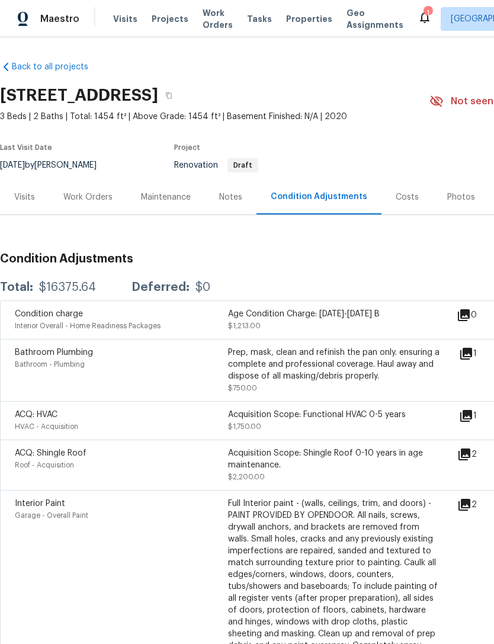
click at [24, 194] on div "Visits" at bounding box center [24, 197] width 21 height 12
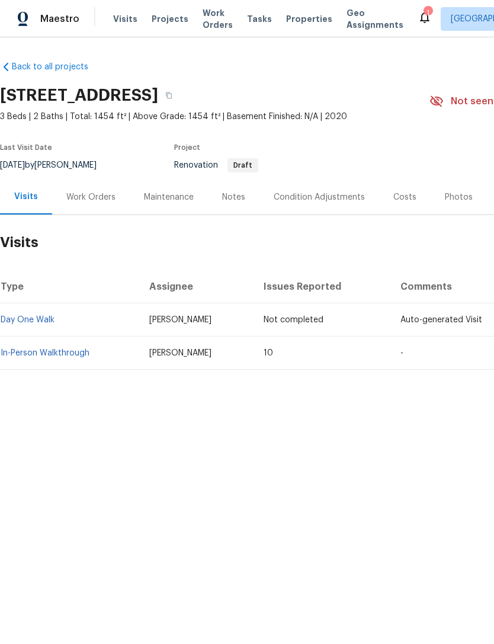
click at [99, 199] on div "Work Orders" at bounding box center [90, 197] width 49 height 12
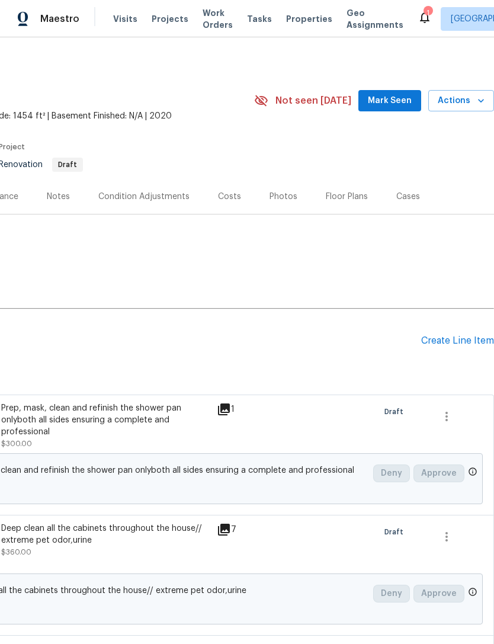
scroll to position [1, 175]
click at [458, 339] on div "Create Line Item" at bounding box center [457, 340] width 73 height 11
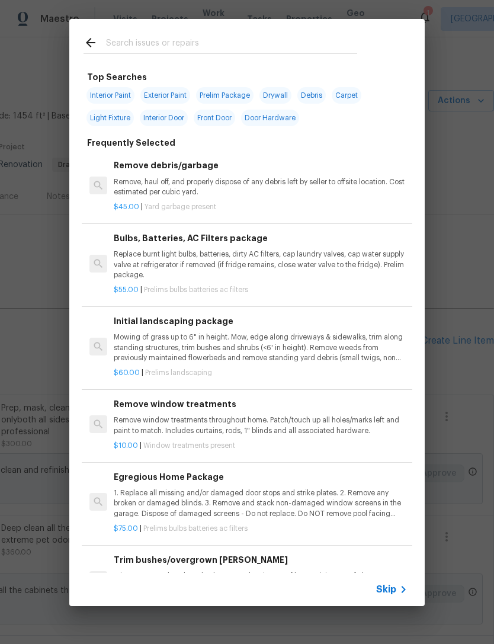
click at [165, 39] on input "text" at bounding box center [231, 45] width 251 height 18
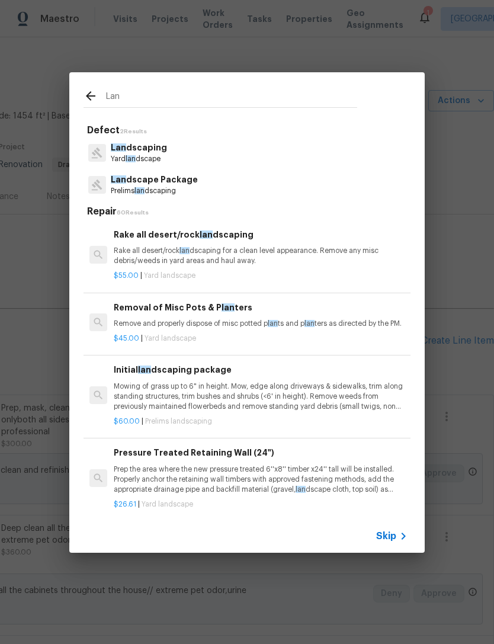
type input "Land"
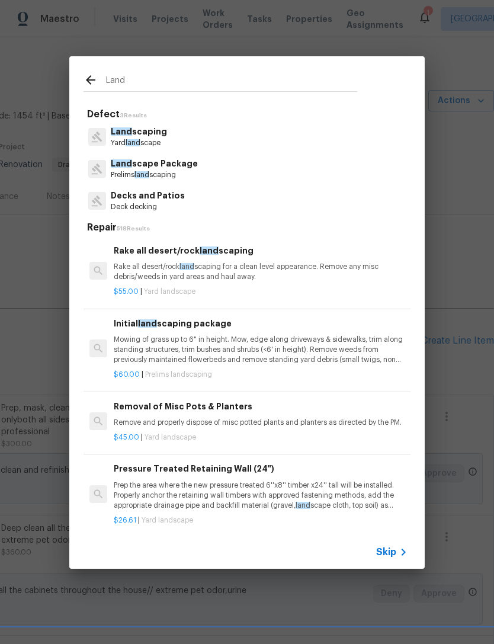
click at [159, 171] on p "Prelims land scaping" at bounding box center [154, 175] width 87 height 10
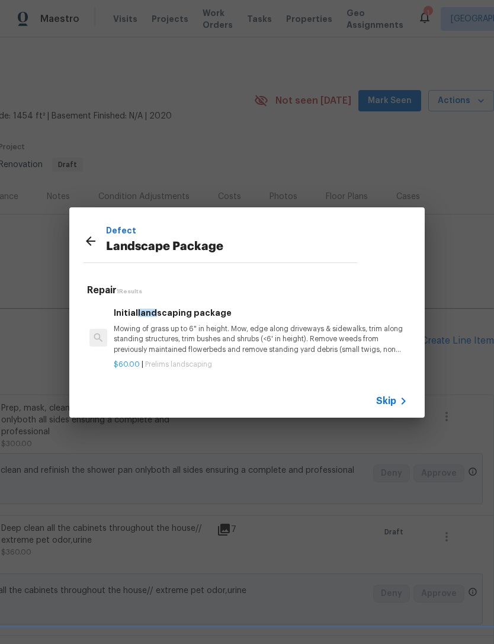
click at [391, 403] on span "Skip" at bounding box center [386, 401] width 20 height 12
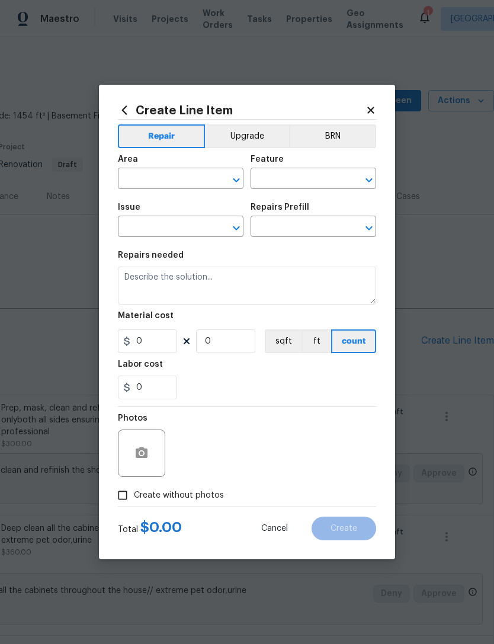
click at [174, 183] on input "text" at bounding box center [164, 180] width 92 height 18
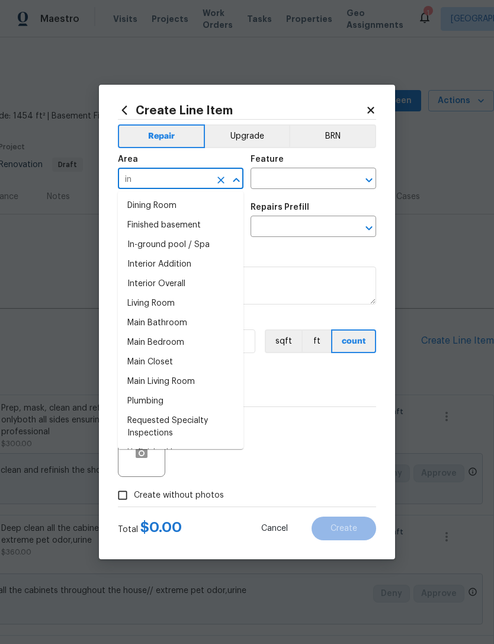
type input "i"
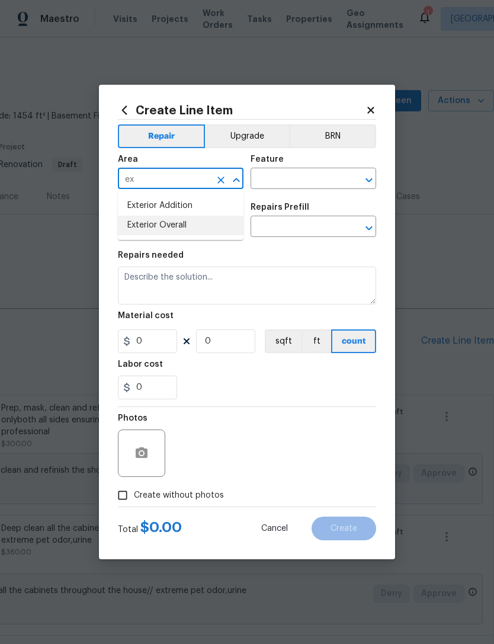
click at [184, 229] on li "Exterior Overall" at bounding box center [181, 226] width 126 height 20
type input "Exterior Overall"
click at [307, 182] on input "text" at bounding box center [296, 180] width 92 height 18
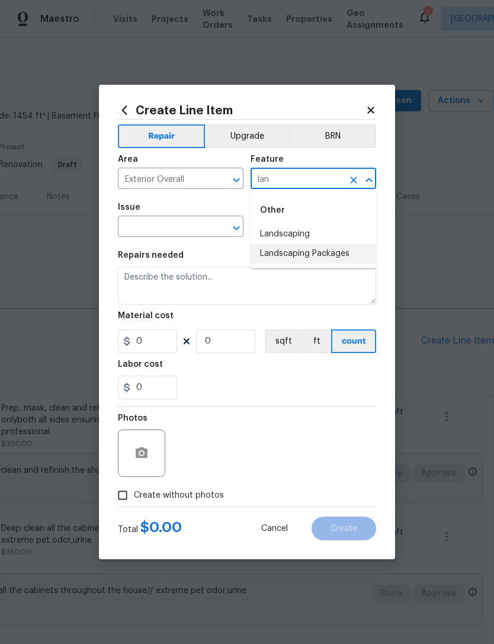
click at [318, 258] on li "Landscaping Packages" at bounding box center [313, 254] width 126 height 20
type input "Landscaping Packages"
click at [190, 230] on input "text" at bounding box center [164, 228] width 92 height 18
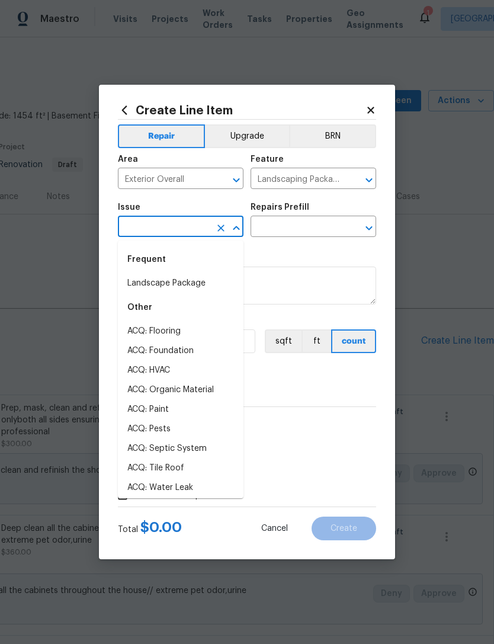
click at [188, 230] on input "text" at bounding box center [164, 228] width 92 height 18
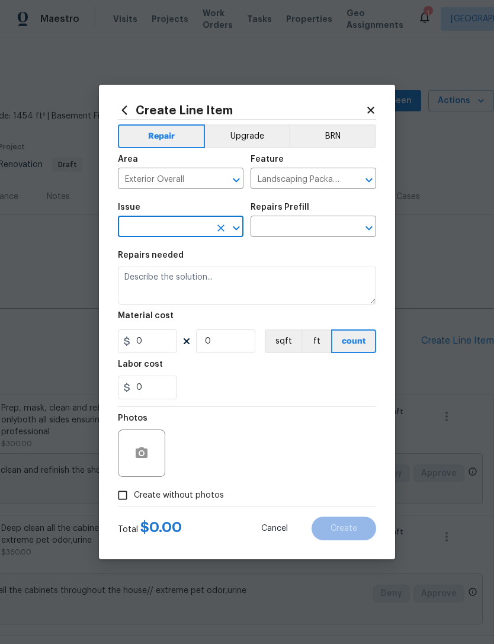
click at [203, 233] on input "text" at bounding box center [164, 228] width 92 height 18
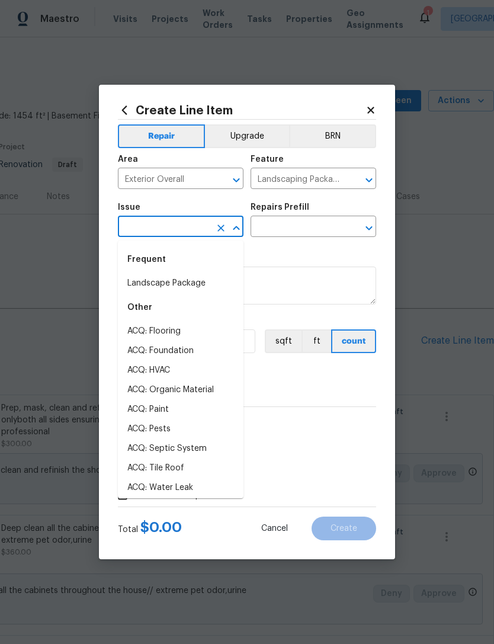
click at [194, 292] on li "Landscape Package" at bounding box center [181, 284] width 126 height 20
type input "Landscape Package"
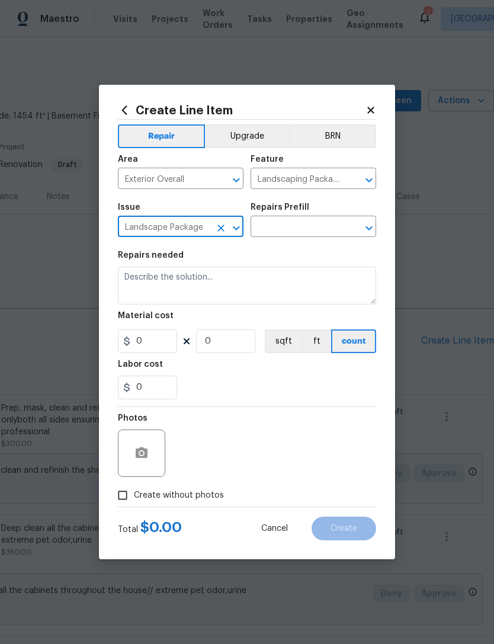
click at [307, 234] on input "text" at bounding box center [296, 228] width 92 height 18
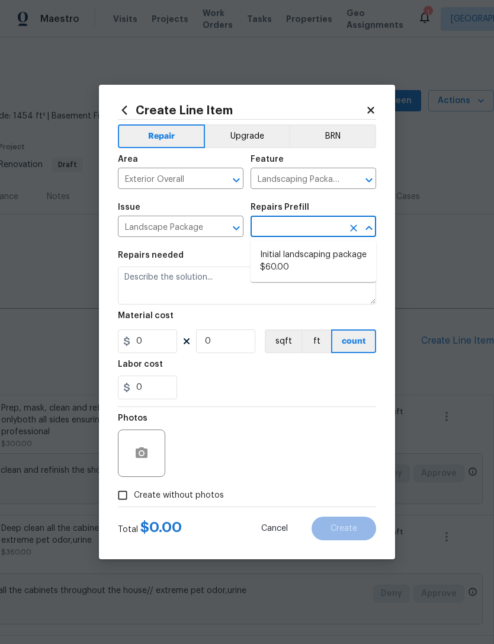
click at [336, 265] on li "Initial landscaping package $60.00" at bounding box center [313, 261] width 126 height 32
type input "Initial landscaping package $60.00"
type input "Home Readiness Packages"
type textarea "Mowing of grass up to 6" in height. Mow, edge along driveways & sidewalks, trim…"
type input "1"
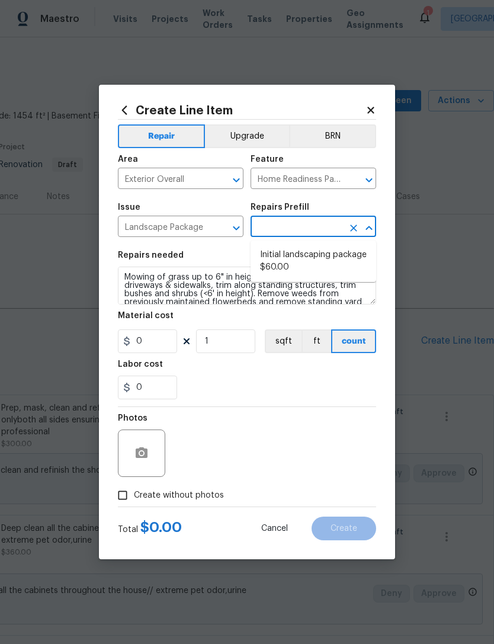
type input "Initial landscaping package $60.00"
type input "60"
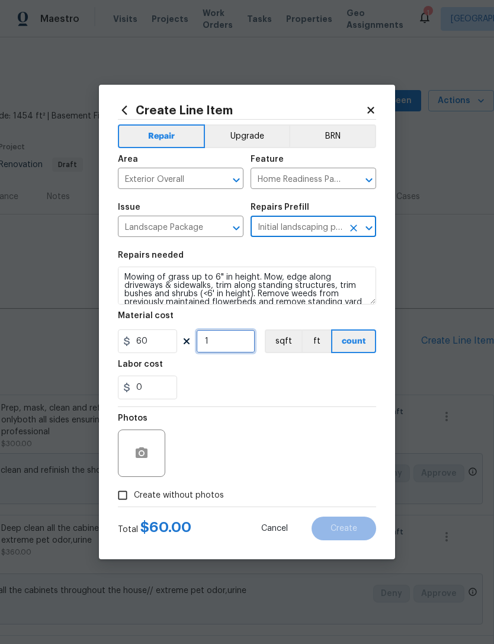
click at [252, 353] on input "1" at bounding box center [225, 341] width 59 height 24
type input "5"
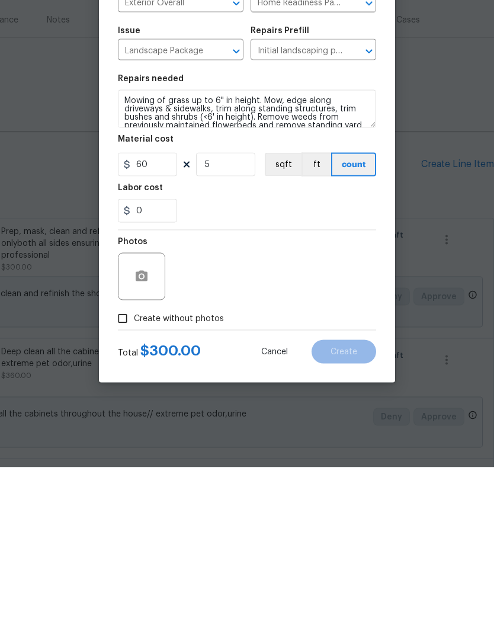
click at [132, 484] on input "Create without photos" at bounding box center [122, 495] width 23 height 23
checkbox input "true"
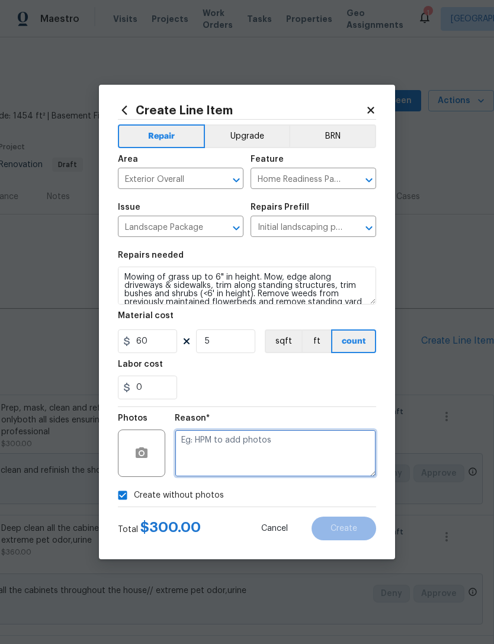
click at [261, 453] on textarea at bounding box center [275, 452] width 201 height 47
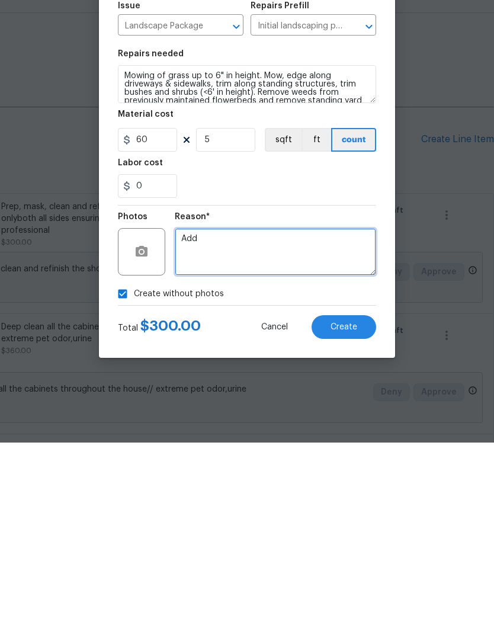
type textarea "Add"
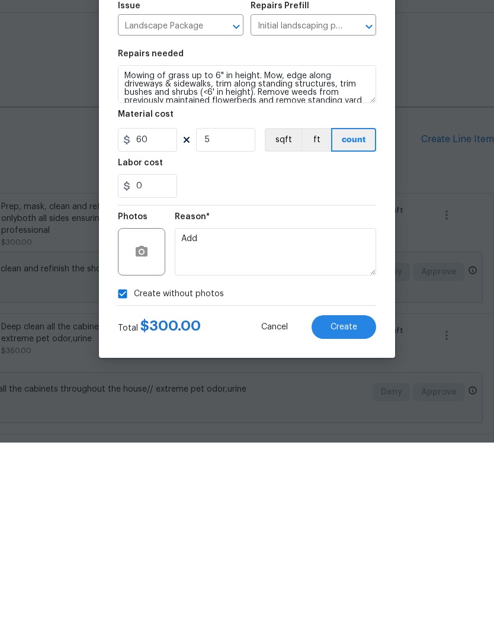
click at [351, 524] on span "Create" at bounding box center [343, 528] width 27 height 9
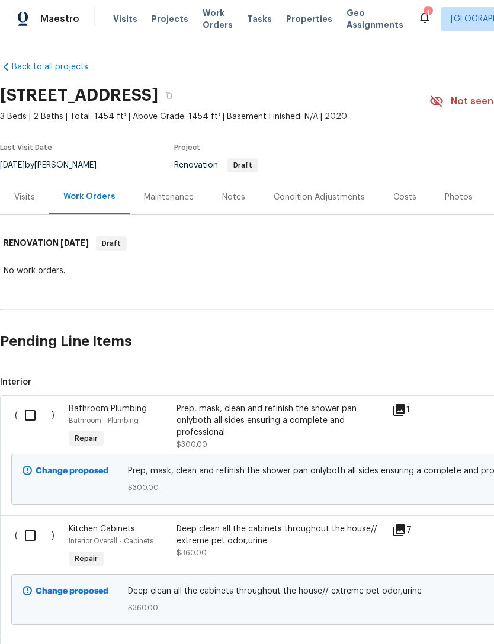
scroll to position [0, 0]
click at [179, 85] on button "button" at bounding box center [168, 95] width 21 height 21
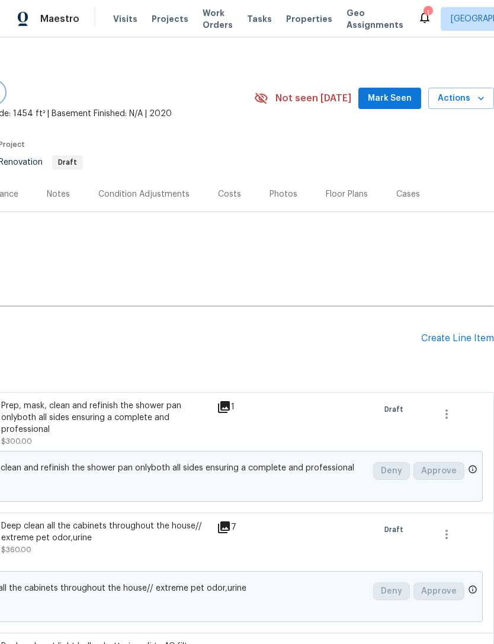
scroll to position [3, 175]
click at [456, 341] on div "Create Line Item" at bounding box center [457, 338] width 73 height 11
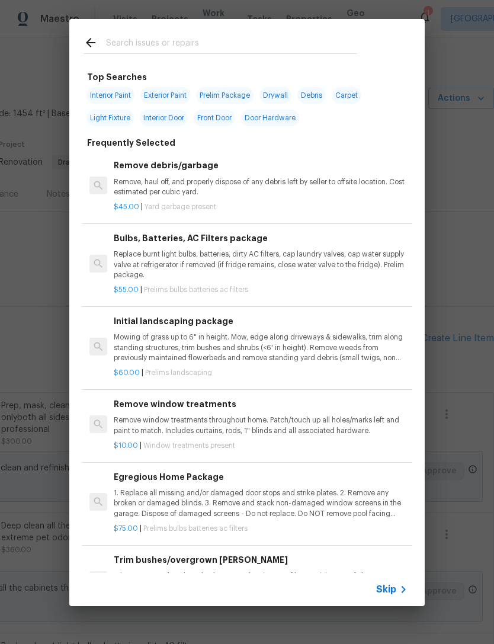
click at [235, 190] on p "Remove, haul off, and properly dispose of any debris left by seller to offsite …" at bounding box center [261, 187] width 294 height 20
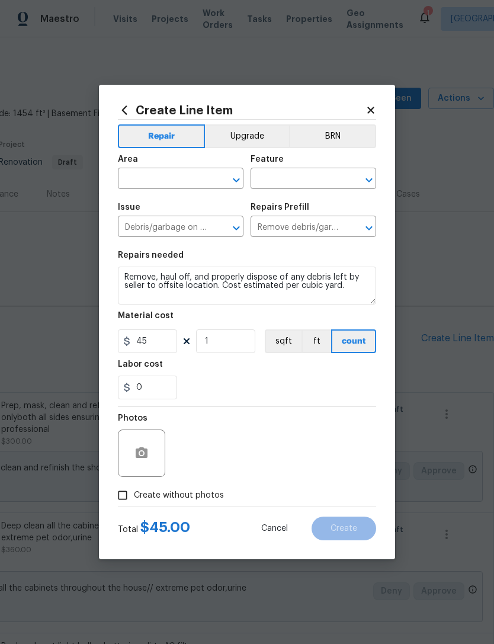
click at [176, 183] on input "text" at bounding box center [164, 180] width 92 height 18
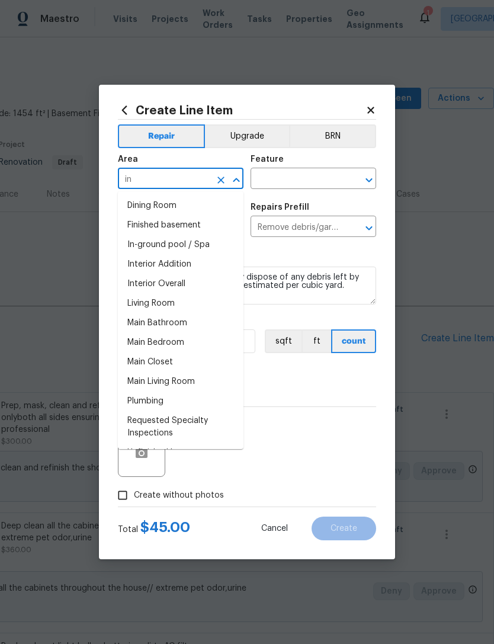
click at [181, 285] on li "Interior Overall" at bounding box center [181, 284] width 126 height 20
type input "Interior Overall"
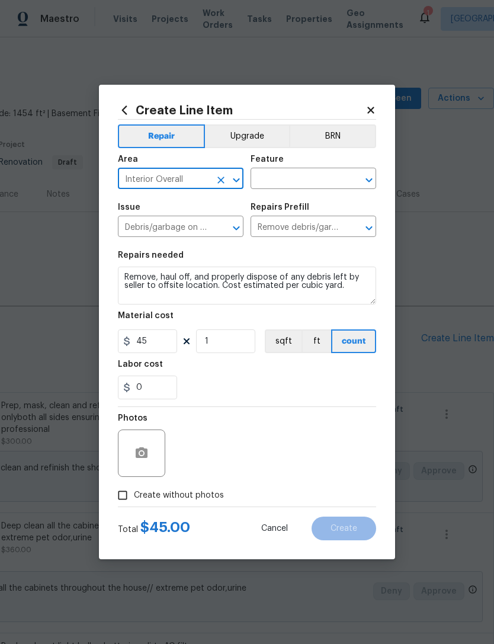
click at [335, 181] on input "text" at bounding box center [296, 180] width 92 height 18
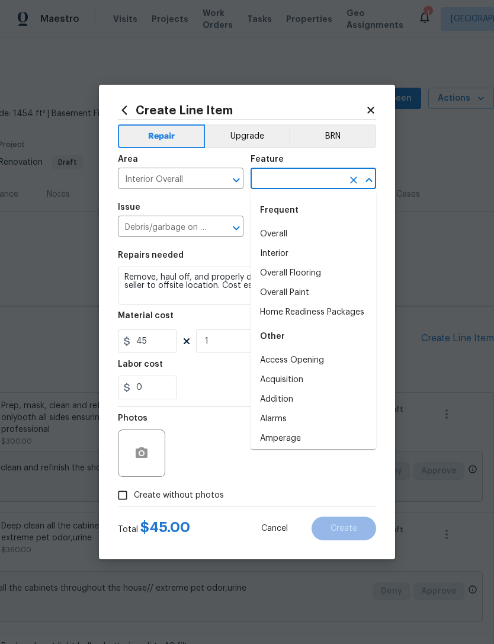
type input "9"
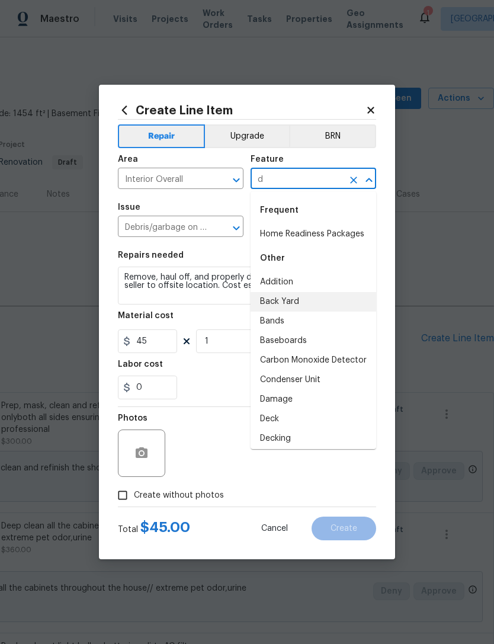
click at [291, 304] on li "Back Yard" at bounding box center [313, 302] width 126 height 20
type input "Back Yard"
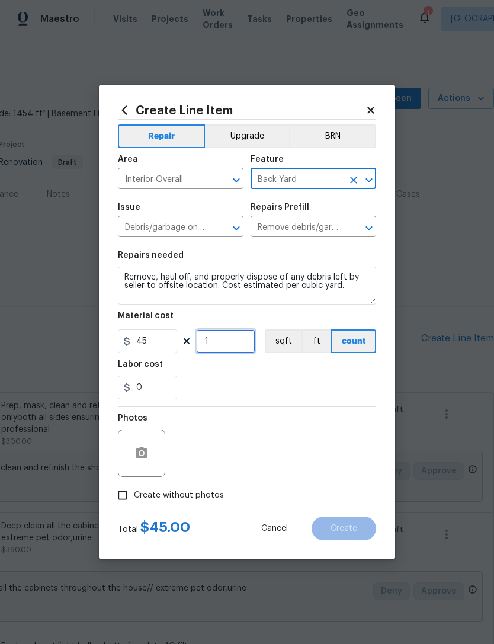
click at [242, 348] on input "1" at bounding box center [225, 341] width 59 height 24
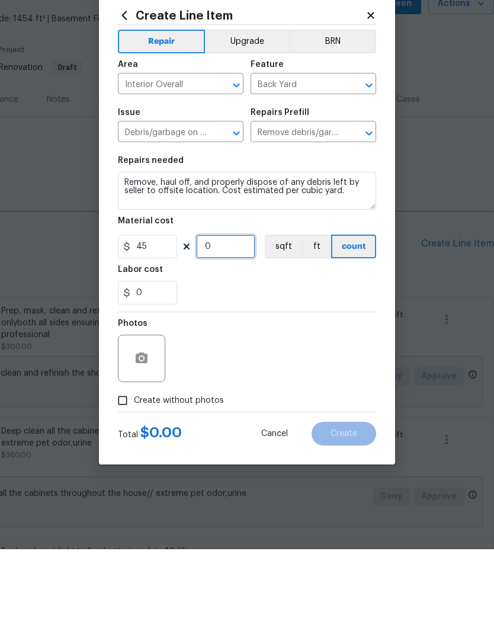
type input "7"
click at [335, 407] on div "Photos" at bounding box center [247, 445] width 258 height 77
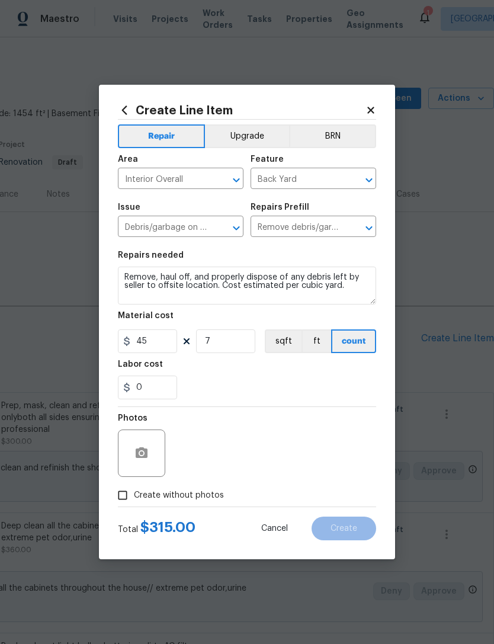
click at [124, 498] on input "Create without photos" at bounding box center [122, 495] width 23 height 23
checkbox input "true"
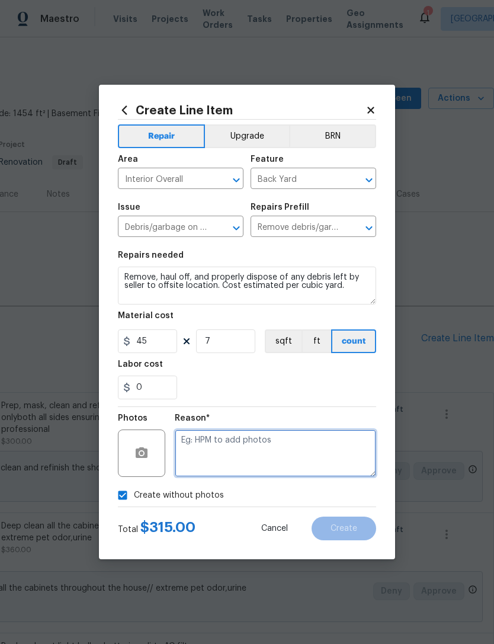
click at [269, 460] on textarea at bounding box center [275, 452] width 201 height 47
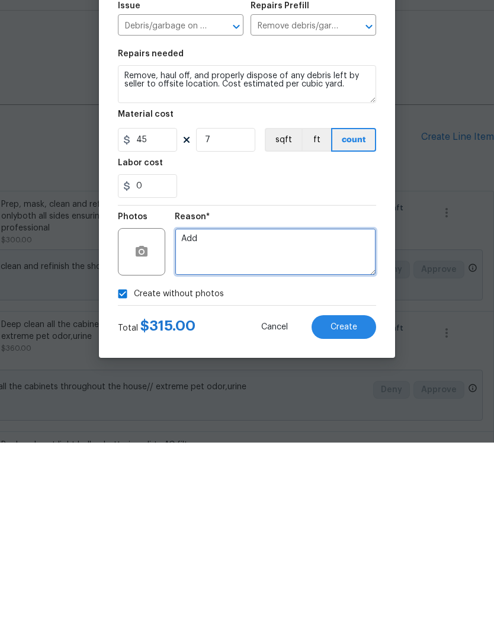
type textarea "Add"
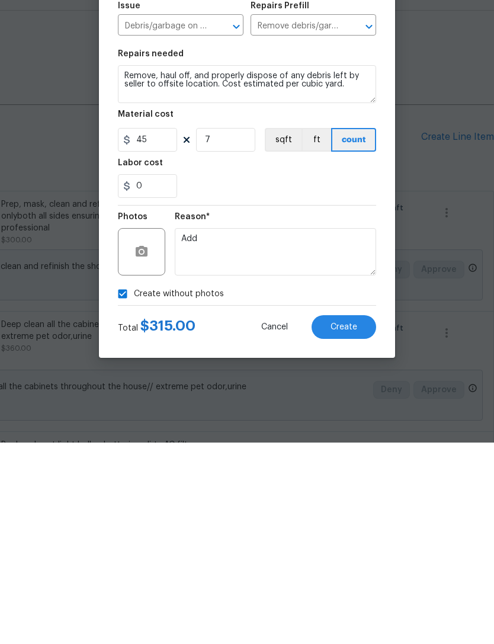
click at [343, 516] on button "Create" at bounding box center [343, 528] width 65 height 24
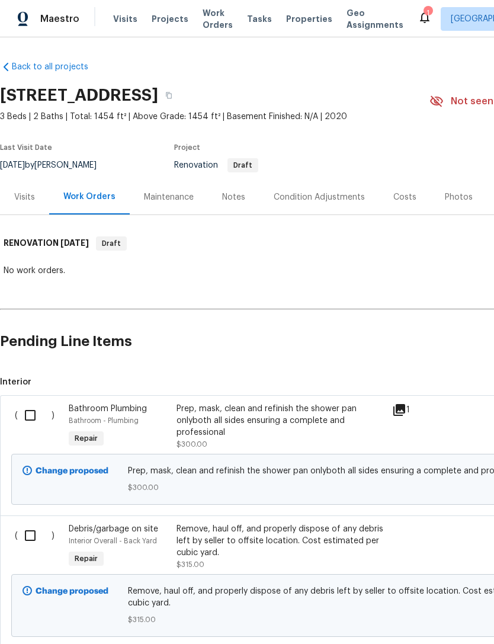
scroll to position [0, 0]
click at [18, 403] on input "checkbox" at bounding box center [35, 415] width 34 height 25
checkbox input "true"
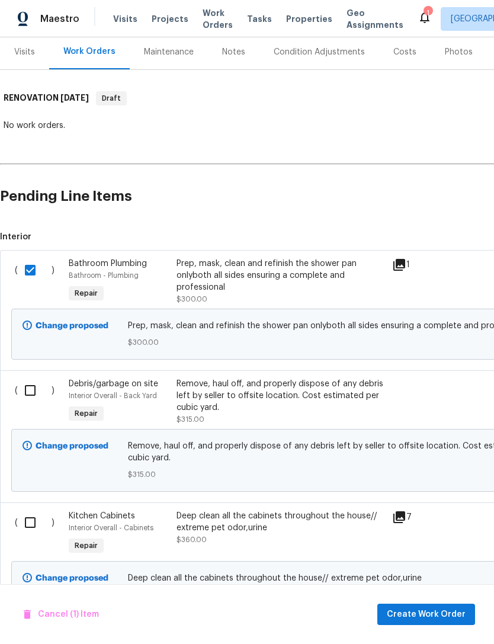
scroll to position [146, 0]
click at [31, 377] on input "checkbox" at bounding box center [35, 389] width 34 height 25
checkbox input "true"
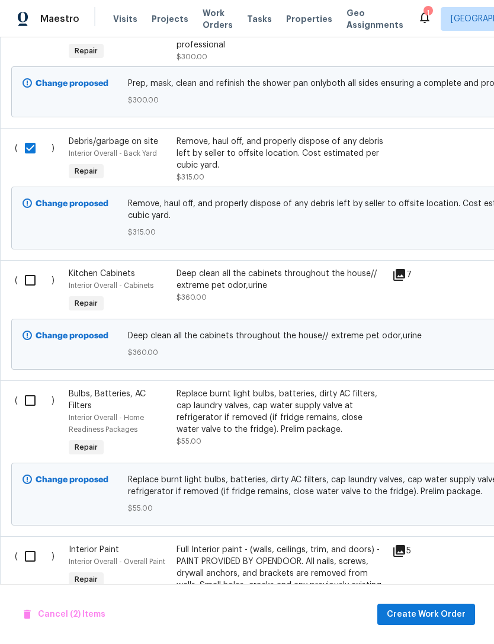
scroll to position [391, 0]
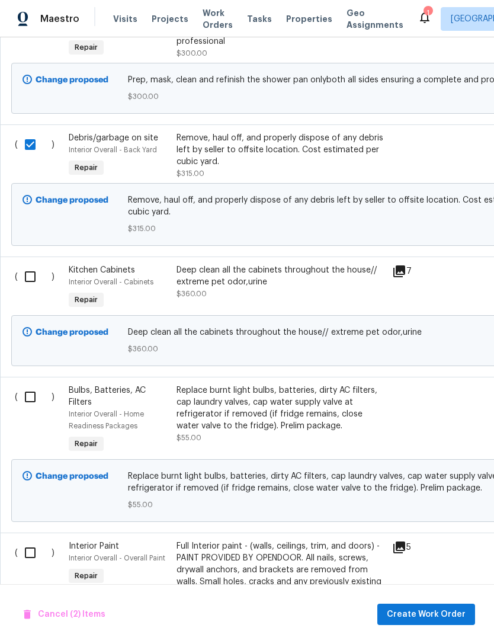
click at [40, 264] on input "checkbox" at bounding box center [35, 276] width 34 height 25
checkbox input "true"
click at [41, 384] on input "checkbox" at bounding box center [35, 396] width 34 height 25
checkbox input "true"
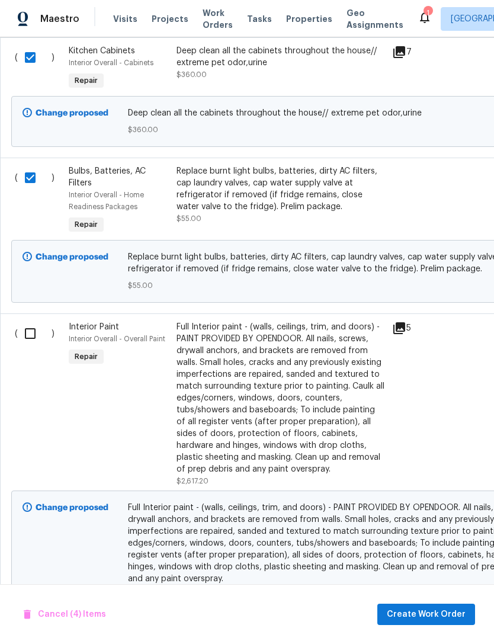
scroll to position [613, 0]
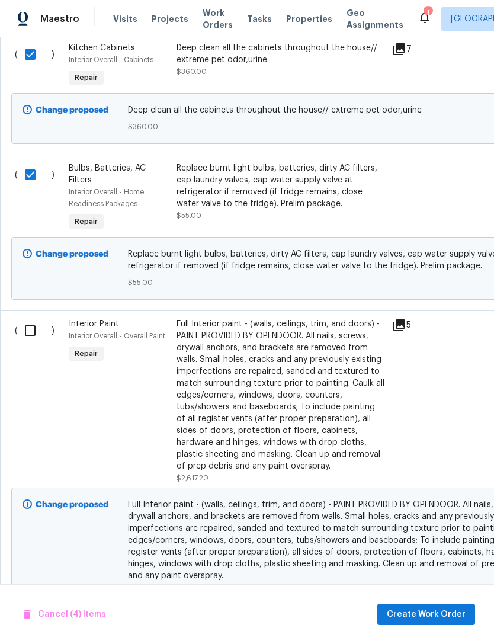
click at [42, 318] on input "checkbox" at bounding box center [35, 330] width 34 height 25
checkbox input "true"
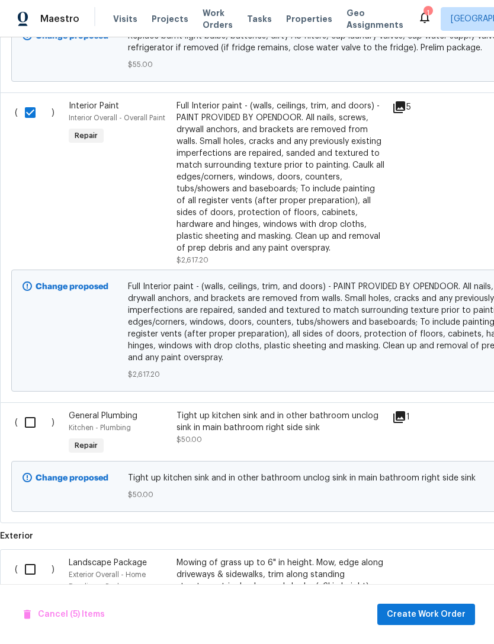
scroll to position [831, 0]
click at [38, 409] on input "checkbox" at bounding box center [35, 421] width 34 height 25
checkbox input "true"
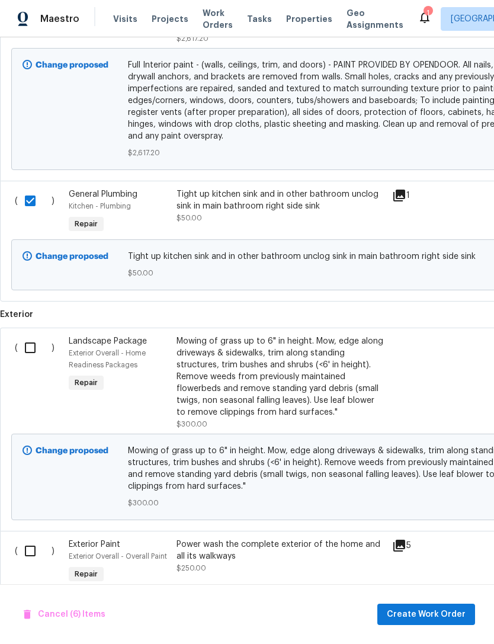
scroll to position [1052, 0]
click at [33, 335] on input "checkbox" at bounding box center [35, 347] width 34 height 25
checkbox input "true"
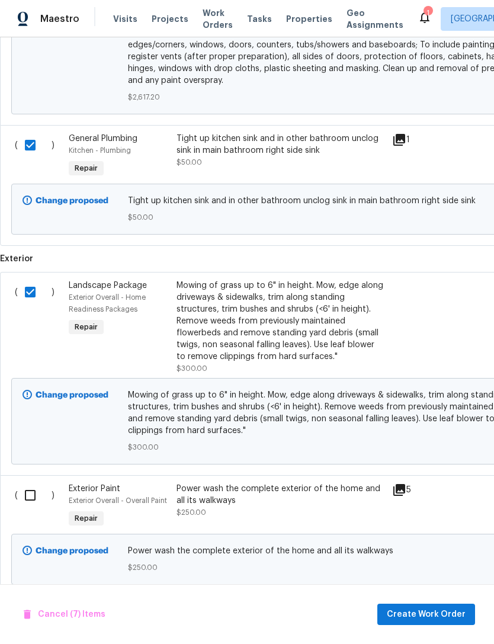
scroll to position [1107, 0]
click at [34, 483] on input "checkbox" at bounding box center [35, 495] width 34 height 25
checkbox input "true"
click at [421, 614] on span "Create Work Order" at bounding box center [426, 614] width 79 height 15
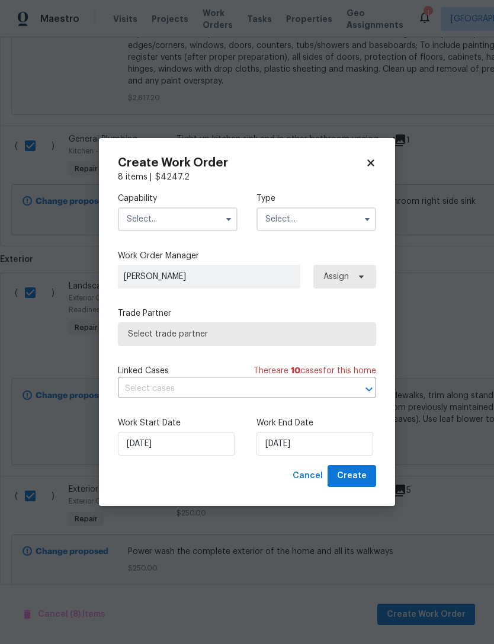
click at [191, 221] on input "text" at bounding box center [178, 219] width 120 height 24
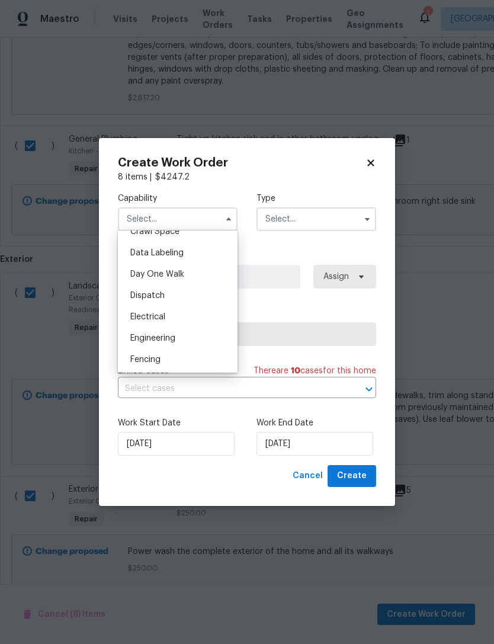
scroll to position [0, 0]
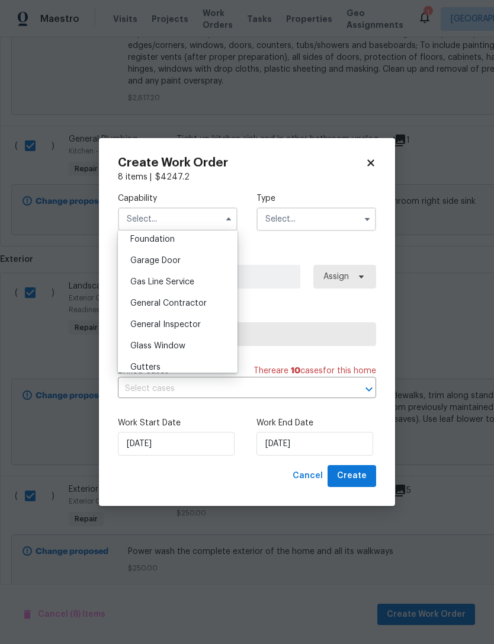
click at [192, 311] on div "General Contractor" at bounding box center [178, 303] width 114 height 21
type input "General Contractor"
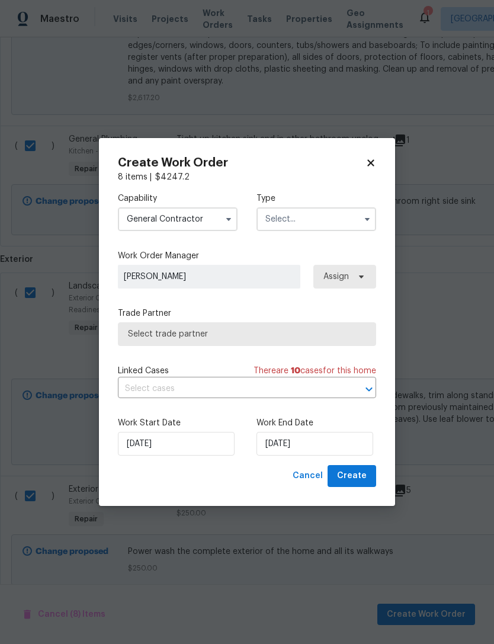
click at [365, 221] on icon "button" at bounding box center [366, 218] width 9 height 9
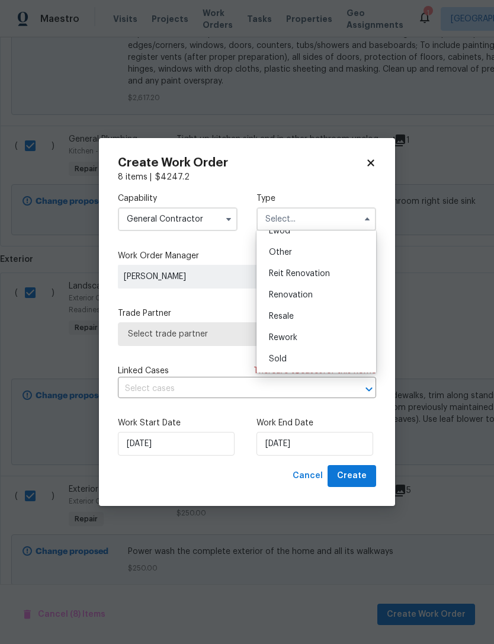
scroll to position [141, 0]
click at [313, 302] on div "Renovation" at bounding box center [316, 294] width 114 height 21
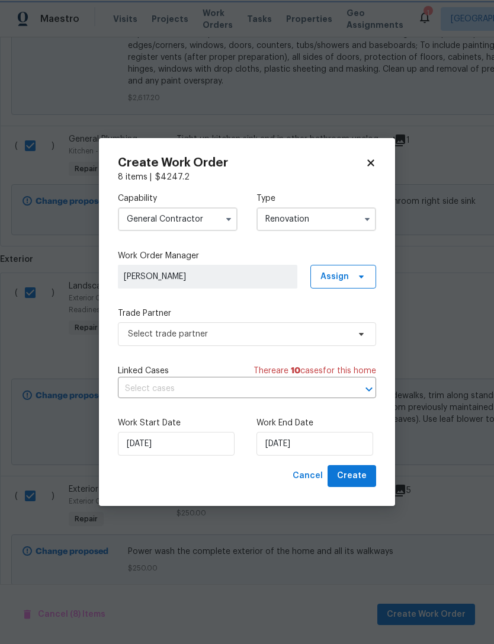
type input "Renovation"
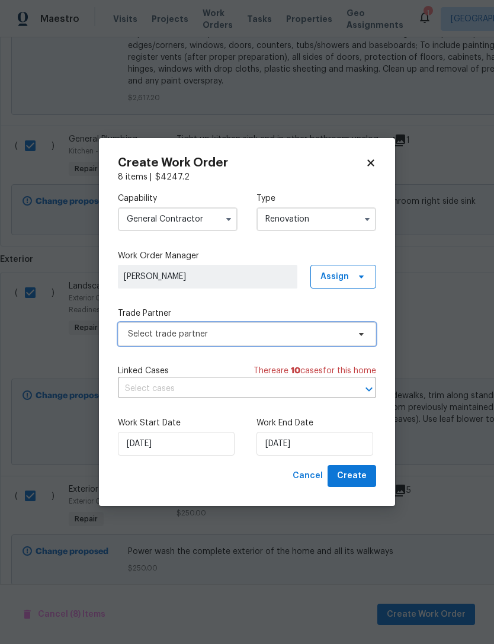
click at [280, 341] on span "Select trade partner" at bounding box center [247, 334] width 258 height 24
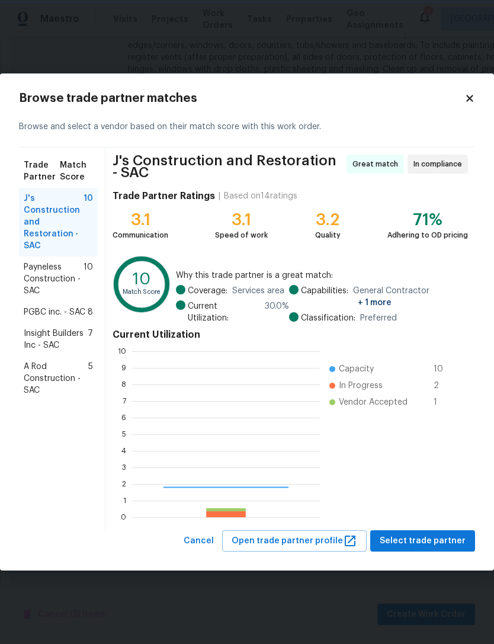
scroll to position [1, 1]
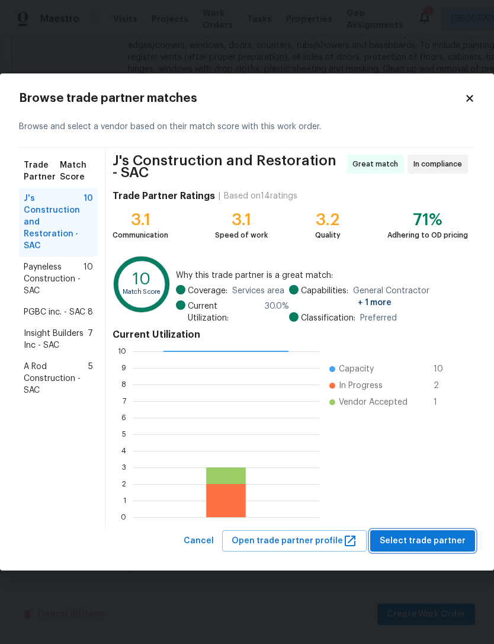
click at [440, 535] on span "Select trade partner" at bounding box center [423, 541] width 86 height 15
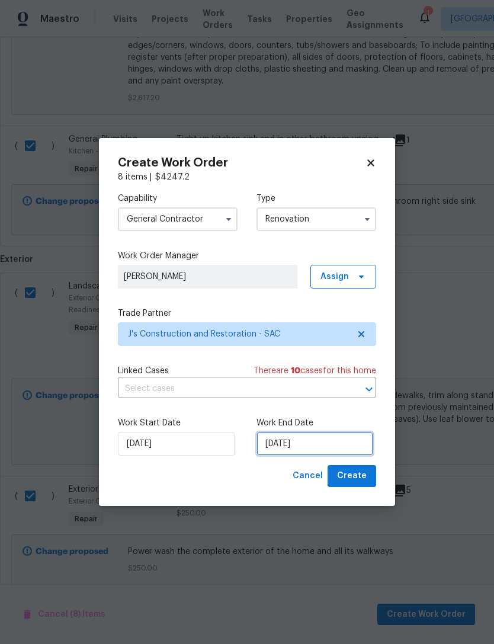
click at [345, 446] on input "[DATE]" at bounding box center [314, 444] width 117 height 24
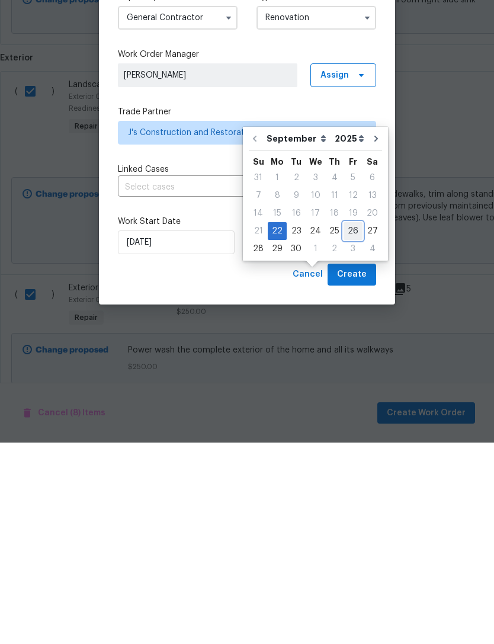
click at [348, 424] on div "26" at bounding box center [352, 432] width 19 height 17
type input "[DATE]"
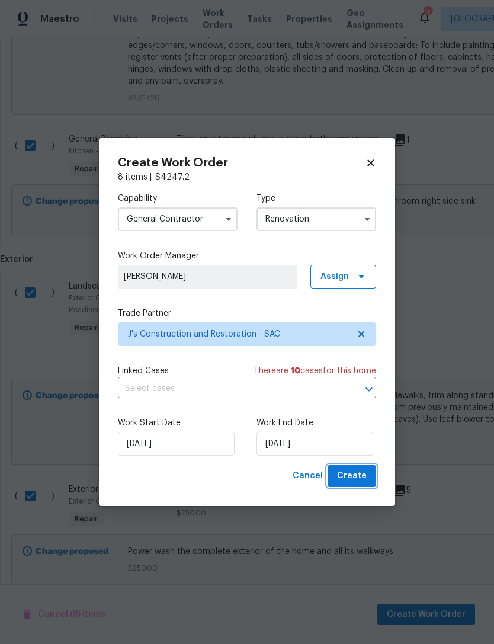
click at [359, 476] on span "Create" at bounding box center [352, 475] width 30 height 15
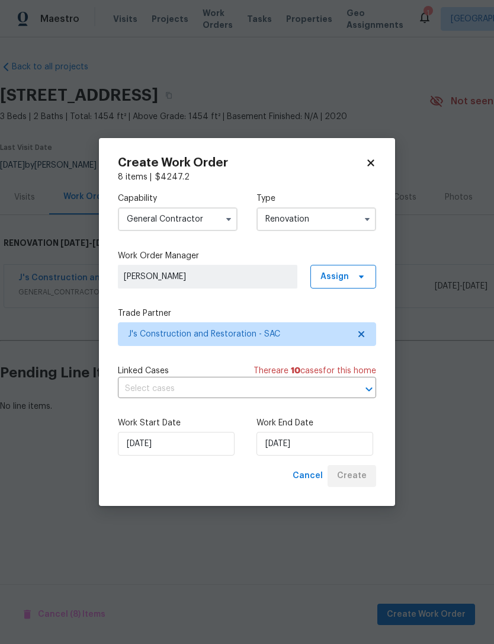
scroll to position [0, 0]
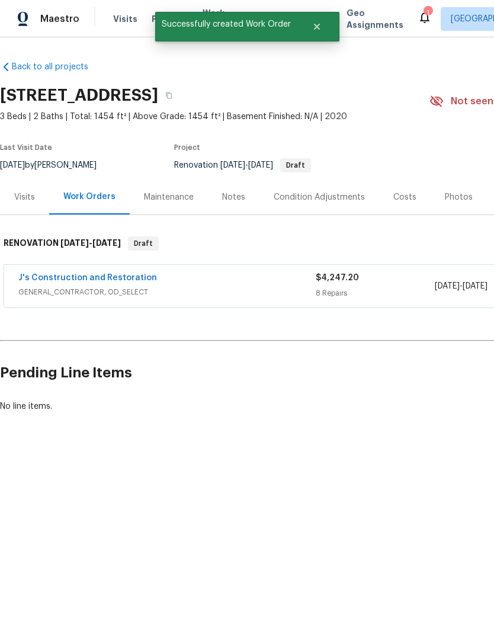
click at [122, 279] on link "J's Construction and Restoration" at bounding box center [87, 278] width 139 height 8
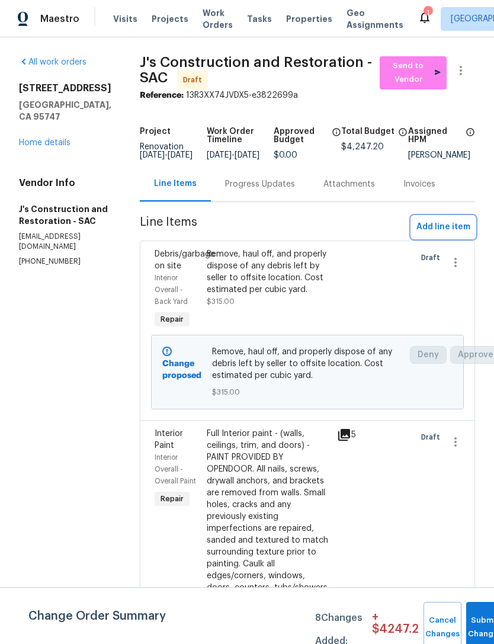
click at [451, 233] on span "Add line item" at bounding box center [443, 227] width 54 height 15
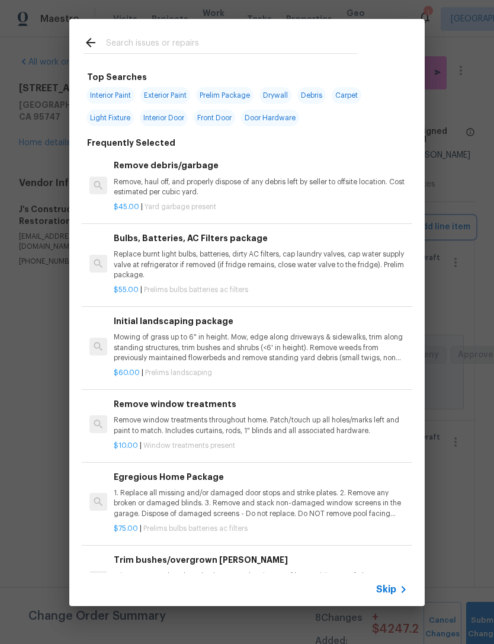
click at [471, 399] on div "Top Searches Interior Paint Exterior Paint Prelim Package Drywall Debris Carpet…" at bounding box center [247, 312] width 494 height 625
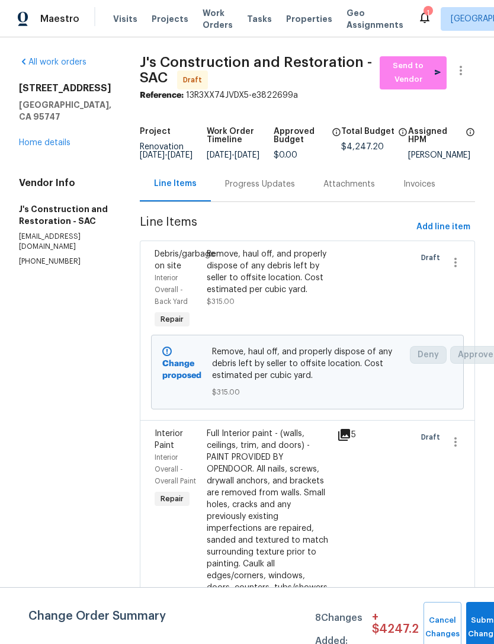
click at [51, 139] on link "Home details" at bounding box center [45, 143] width 52 height 8
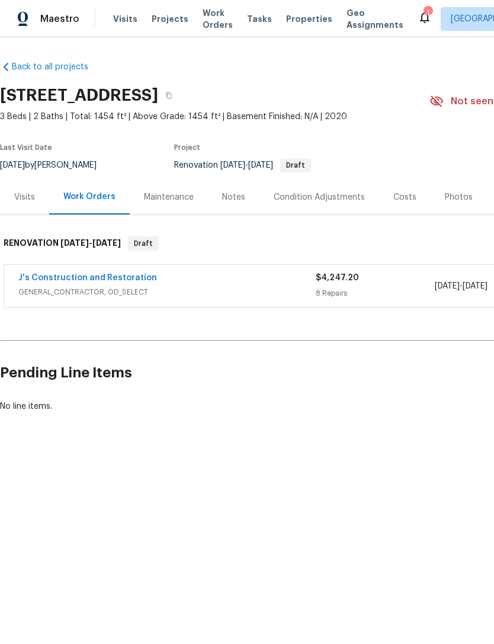
click at [339, 200] on div "Condition Adjustments" at bounding box center [319, 197] width 91 height 12
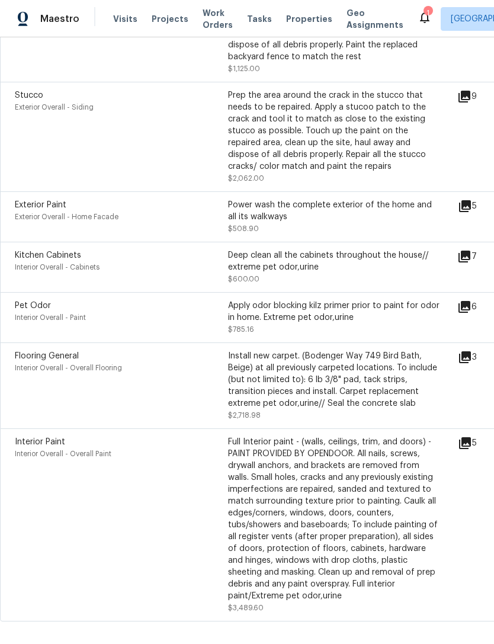
scroll to position [711, 0]
click at [336, 381] on div "Install new carpet. (Bodenger Way 749 Bird Bath, Beige) at all previously carpe…" at bounding box center [334, 378] width 213 height 59
click at [329, 384] on div "Install new carpet. (Bodenger Way 749 Bird Bath, Beige) at all previously carpe…" at bounding box center [334, 378] width 213 height 59
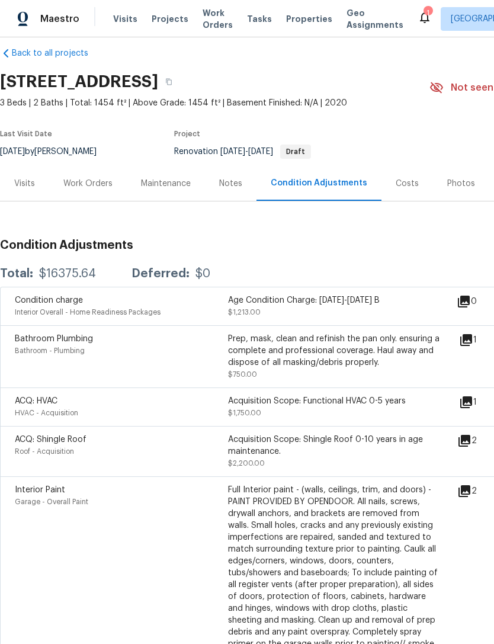
scroll to position [15, 0]
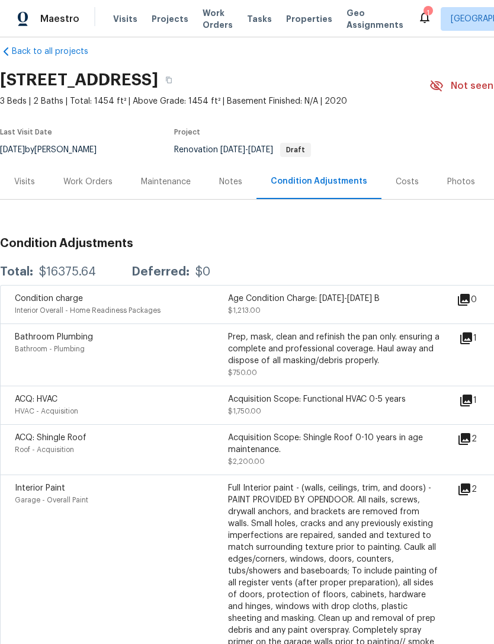
click at [95, 181] on div "Work Orders" at bounding box center [87, 182] width 49 height 12
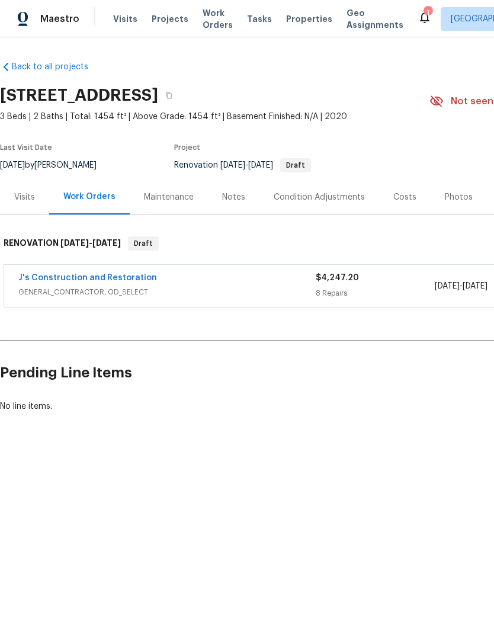
click at [120, 275] on link "J's Construction and Restoration" at bounding box center [87, 278] width 139 height 8
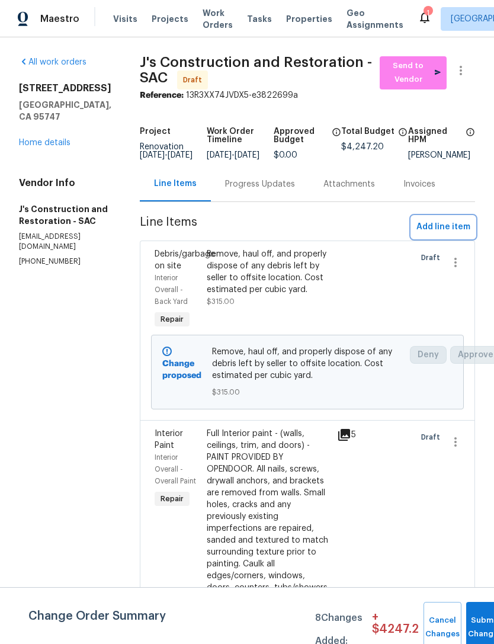
click at [445, 233] on span "Add line item" at bounding box center [443, 227] width 54 height 15
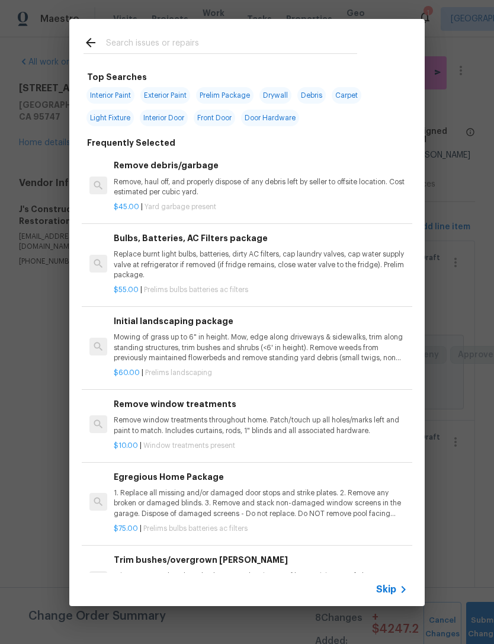
click at [180, 46] on input "text" at bounding box center [231, 45] width 251 height 18
type input "Floor"
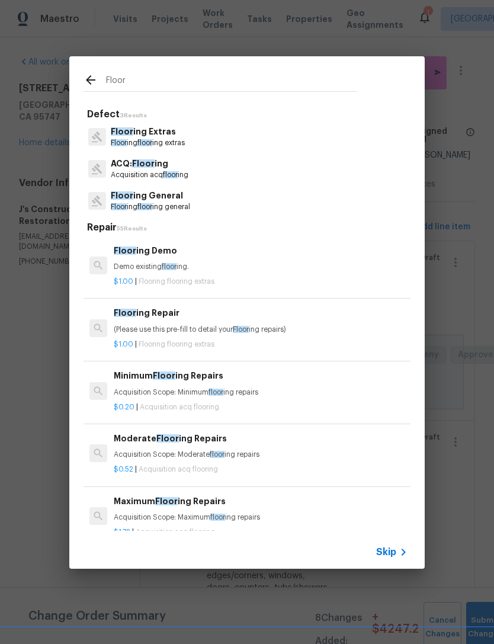
click at [172, 200] on p "Floor ing General" at bounding box center [150, 196] width 79 height 12
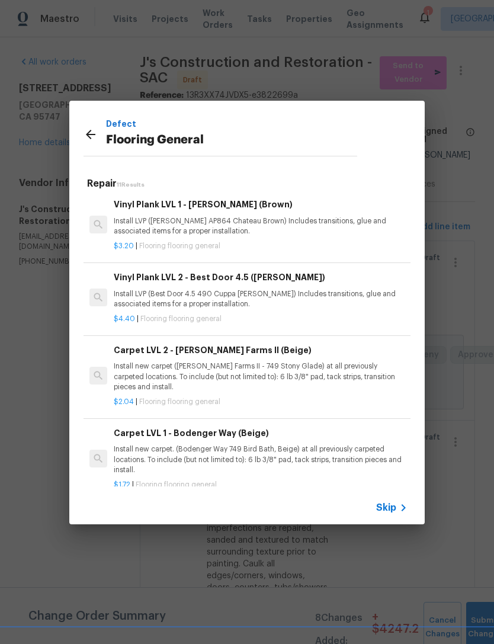
scroll to position [293, 0]
click at [261, 368] on p "Install new carpet ([PERSON_NAME] Farms II - 749 Stony Glade) at all previously…" at bounding box center [261, 376] width 294 height 30
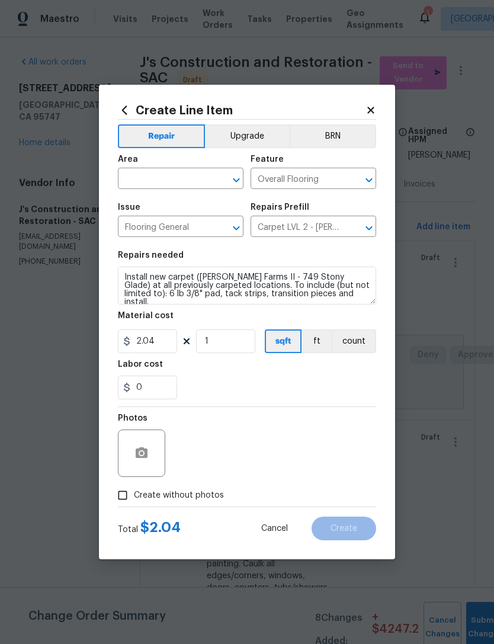
click at [181, 180] on input "text" at bounding box center [164, 180] width 92 height 18
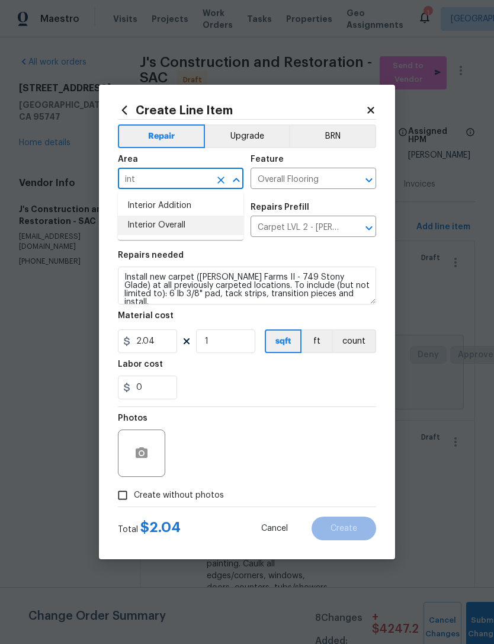
click at [178, 227] on li "Interior Overall" at bounding box center [181, 226] width 126 height 20
type input "Interior Overall"
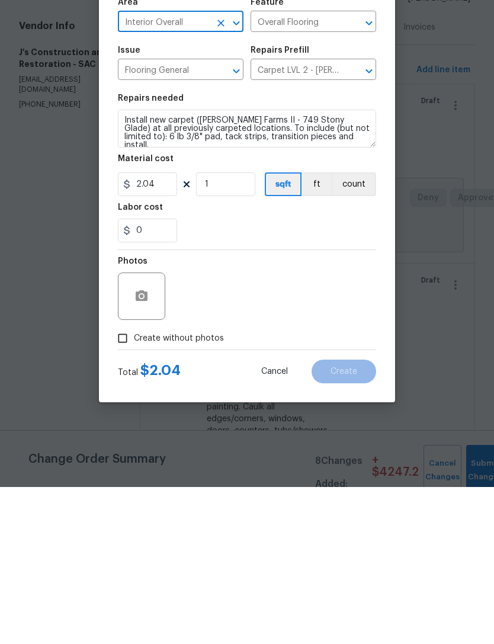
click at [130, 484] on input "Create without photos" at bounding box center [122, 495] width 23 height 23
checkbox input "true"
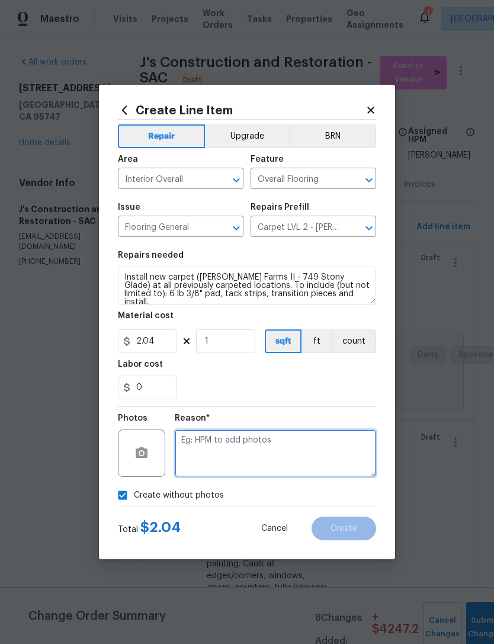
click at [289, 457] on textarea at bounding box center [275, 452] width 201 height 47
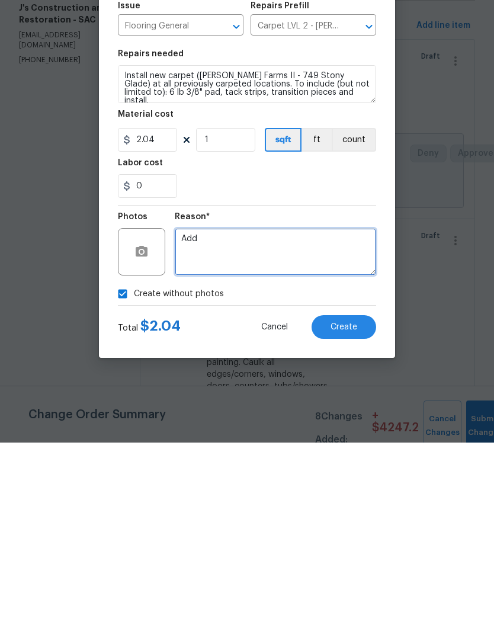
type textarea "Add"
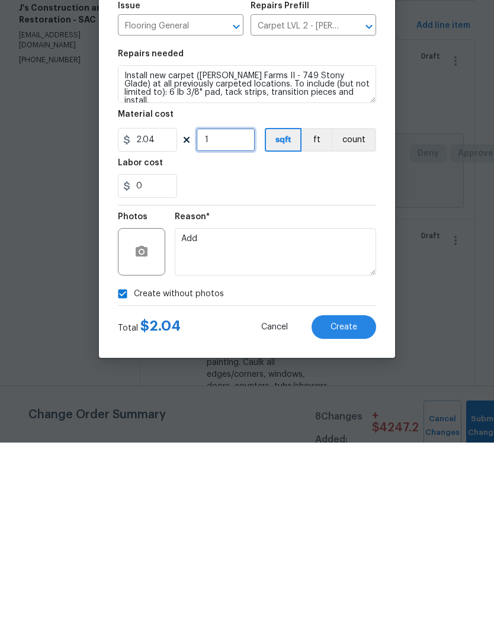
click at [237, 329] on input "1" at bounding box center [225, 341] width 59 height 24
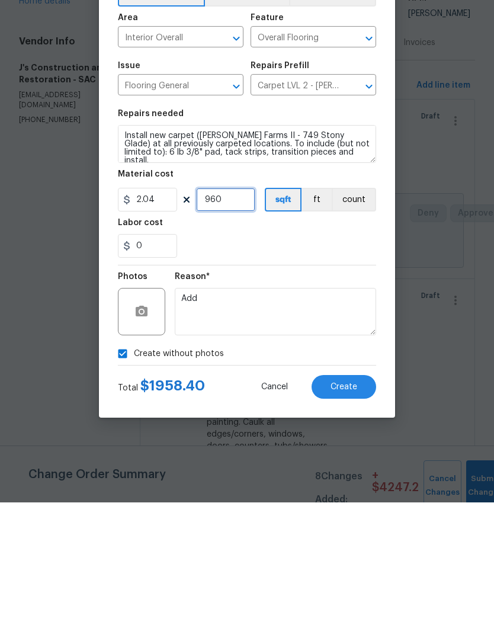
type input "960"
click at [345, 375] on div "0" at bounding box center [247, 387] width 258 height 24
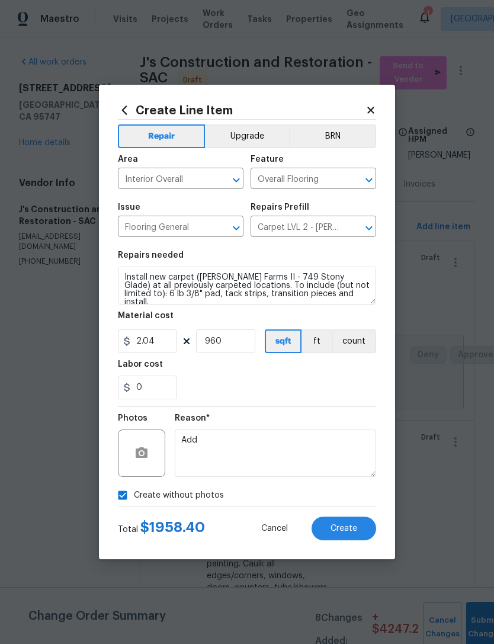
click at [354, 528] on span "Create" at bounding box center [343, 528] width 27 height 9
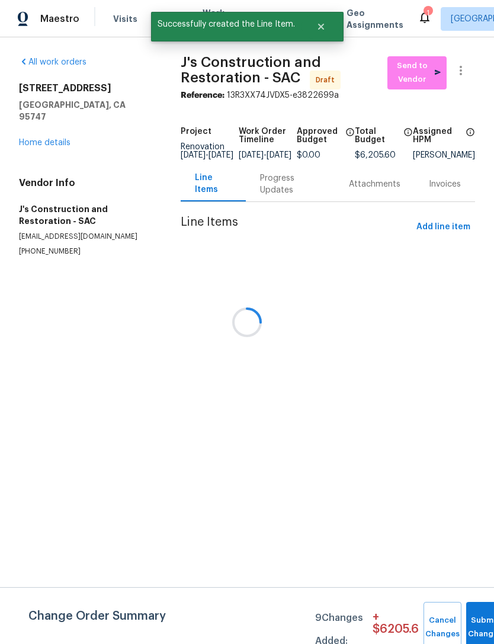
scroll to position [0, 0]
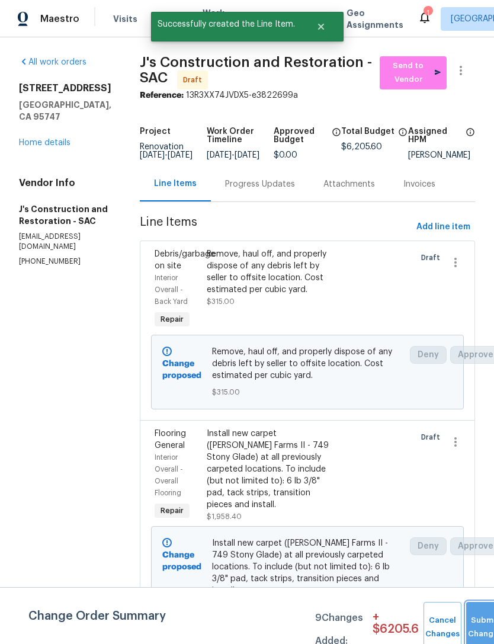
click at [480, 612] on button "Submit Changes" at bounding box center [485, 627] width 38 height 51
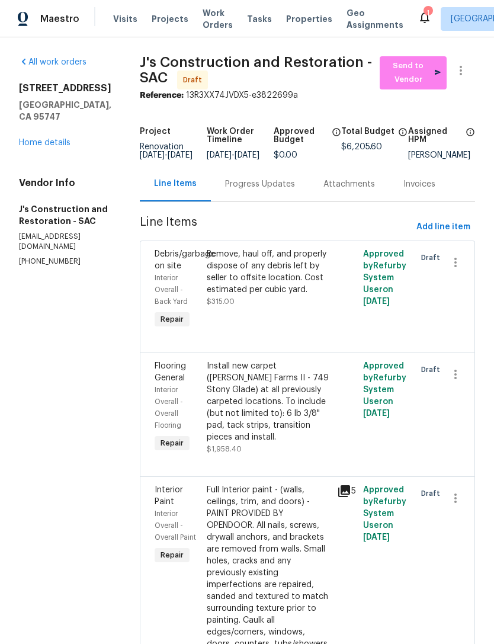
click at [56, 139] on link "Home details" at bounding box center [45, 143] width 52 height 8
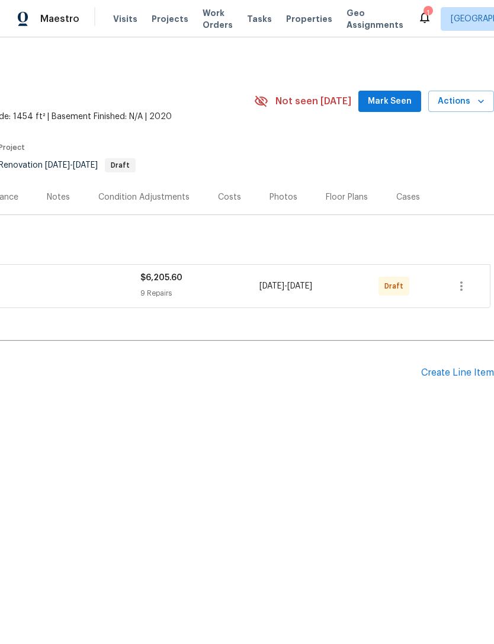
scroll to position [0, 175]
click at [459, 292] on icon "button" at bounding box center [461, 286] width 14 height 14
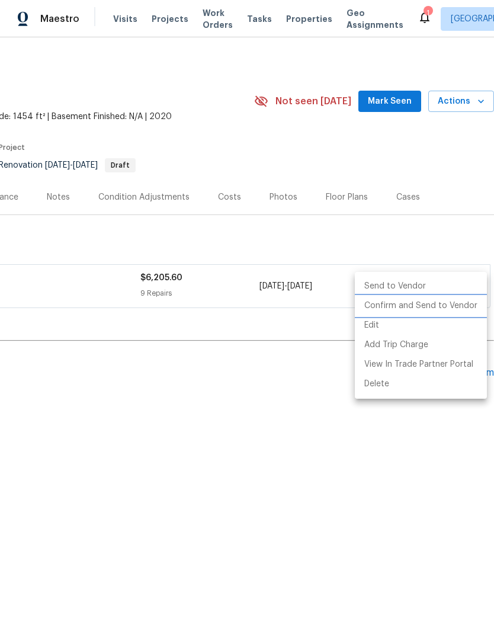
click at [422, 313] on li "Confirm and Send to Vendor" at bounding box center [421, 306] width 132 height 20
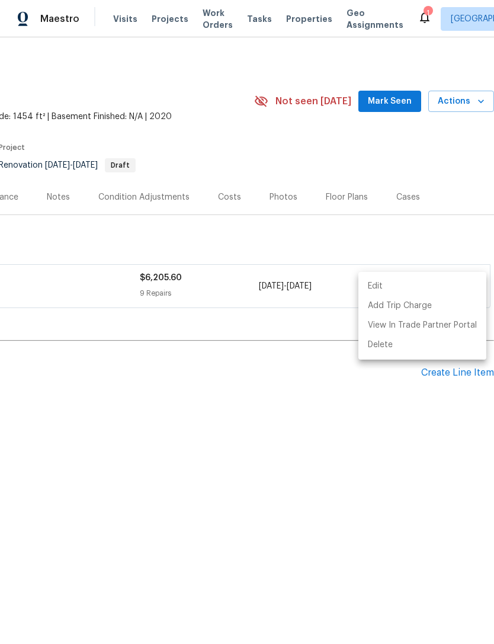
click at [378, 240] on div at bounding box center [247, 322] width 494 height 644
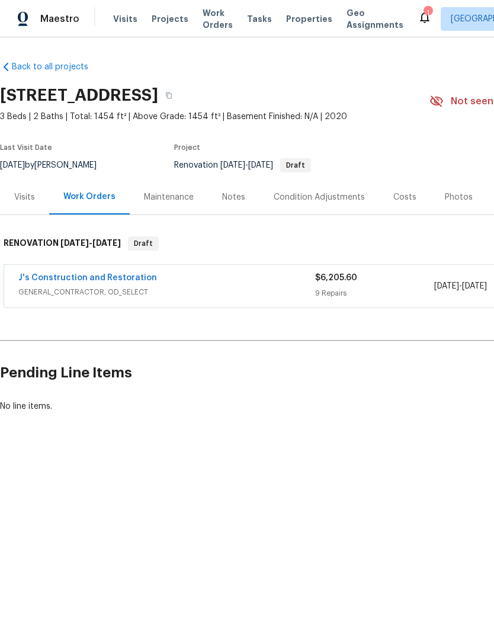
scroll to position [0, 0]
click at [172, 98] on icon "button" at bounding box center [169, 95] width 6 height 7
